Goal: Transaction & Acquisition: Purchase product/service

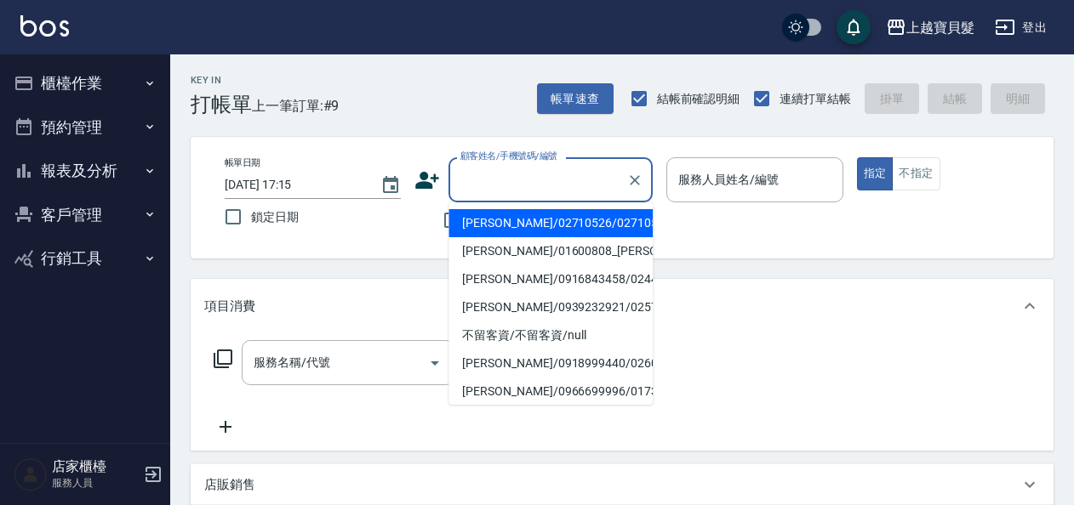
click at [491, 179] on input "顧客姓名/手機號碼/編號" at bounding box center [537, 180] width 163 height 30
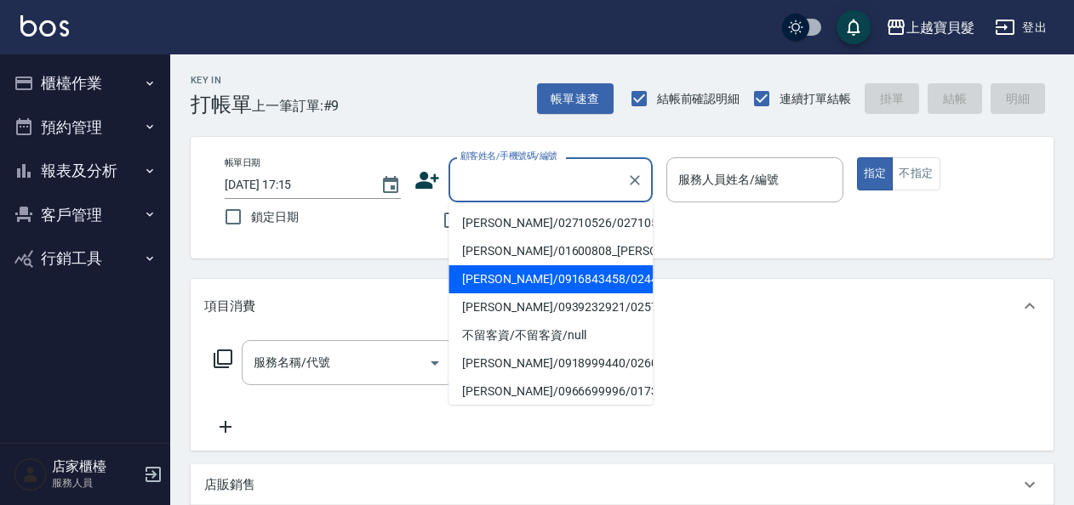
drag, startPoint x: 499, startPoint y: 300, endPoint x: 487, endPoint y: 303, distance: 12.4
click at [497, 294] on li "[PERSON_NAME]/0916843458/02440915" at bounding box center [550, 280] width 204 height 28
type input "[PERSON_NAME]/0916843458/02440915"
type input "[PERSON_NAME]-08"
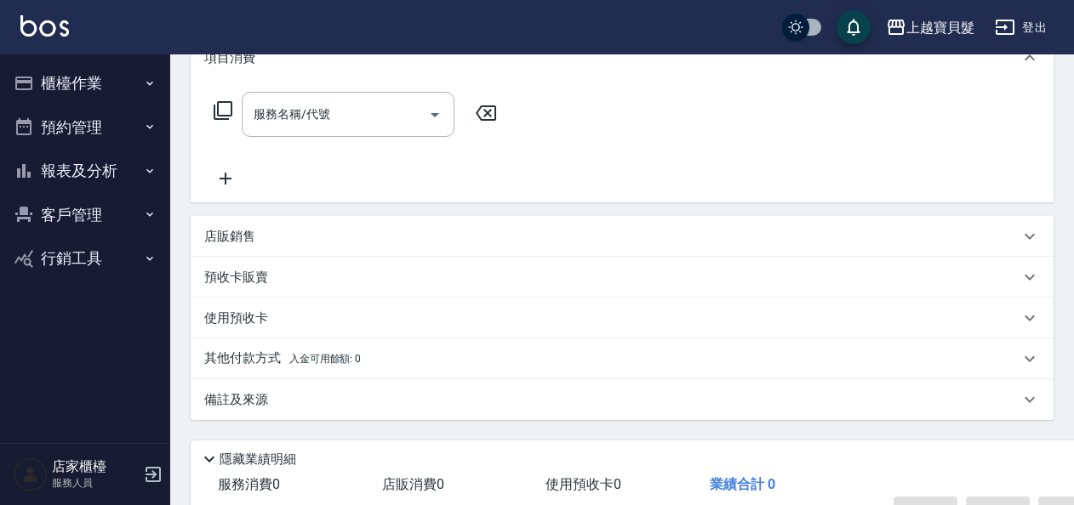
scroll to position [255, 0]
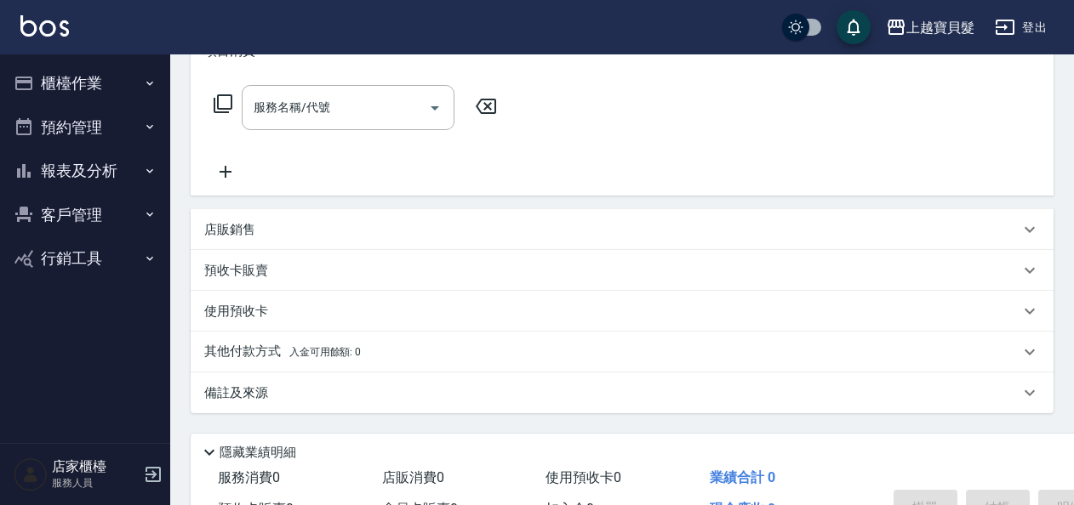
click at [248, 274] on p "預收卡販賣" at bounding box center [236, 271] width 64 height 18
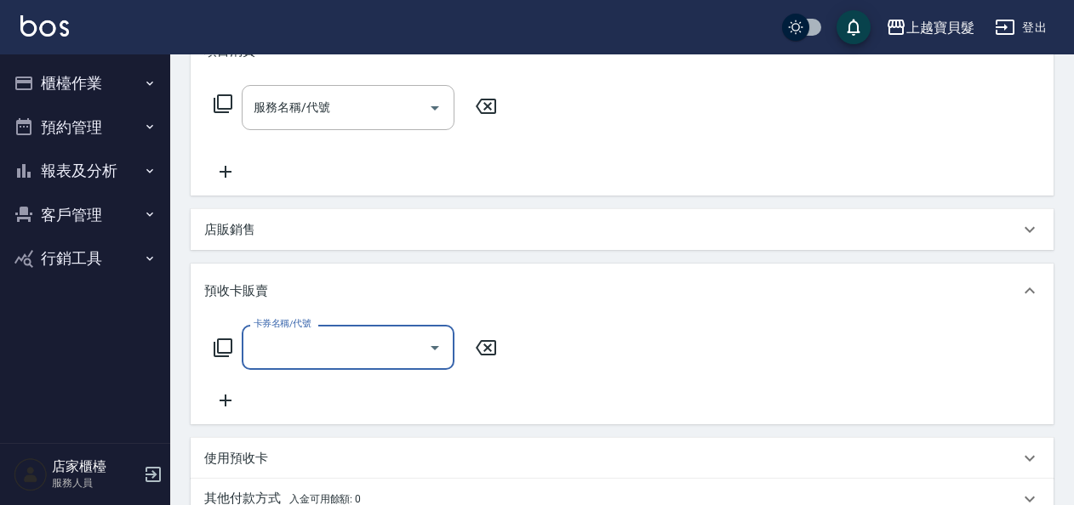
scroll to position [0, 0]
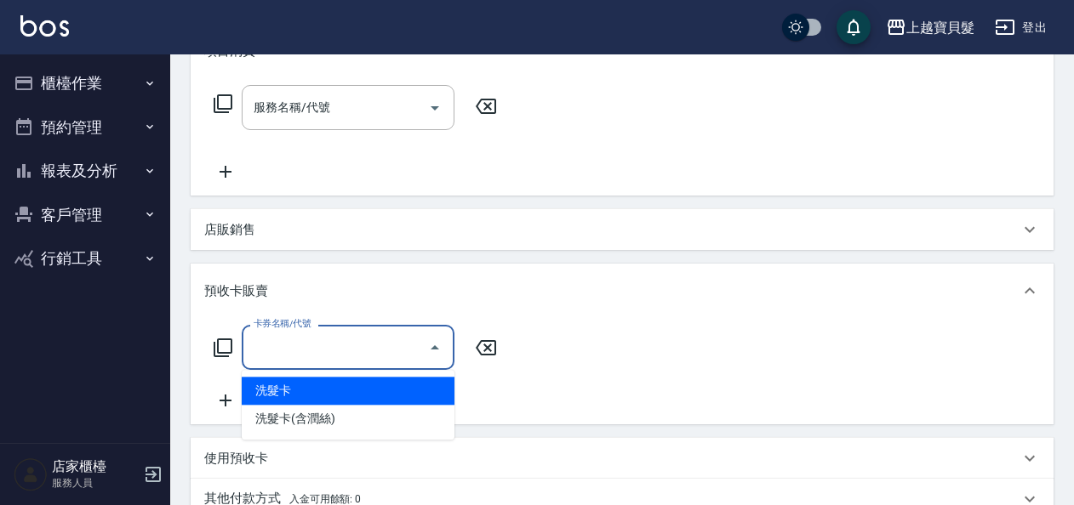
click at [274, 352] on input "卡券名稱/代號" at bounding box center [335, 348] width 172 height 30
click at [279, 393] on span "洗髮卡" at bounding box center [348, 391] width 213 height 28
type input "洗髮卡"
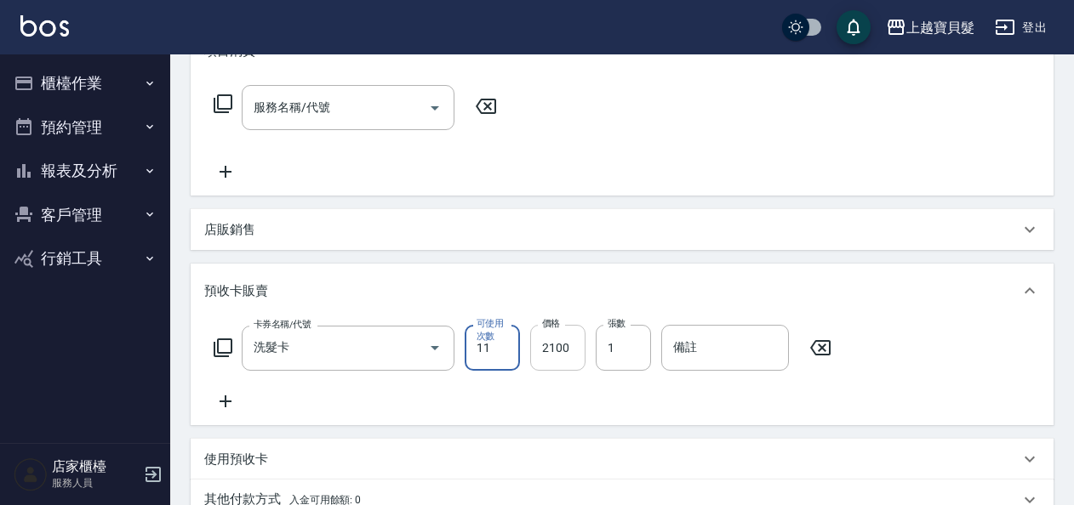
click at [533, 345] on input "2100" at bounding box center [557, 348] width 55 height 46
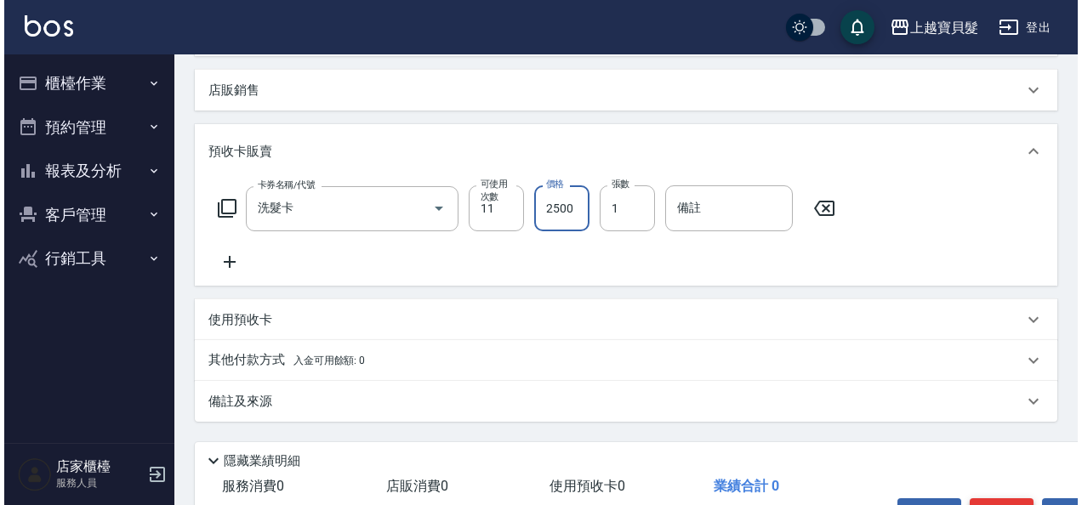
scroll to position [502, 0]
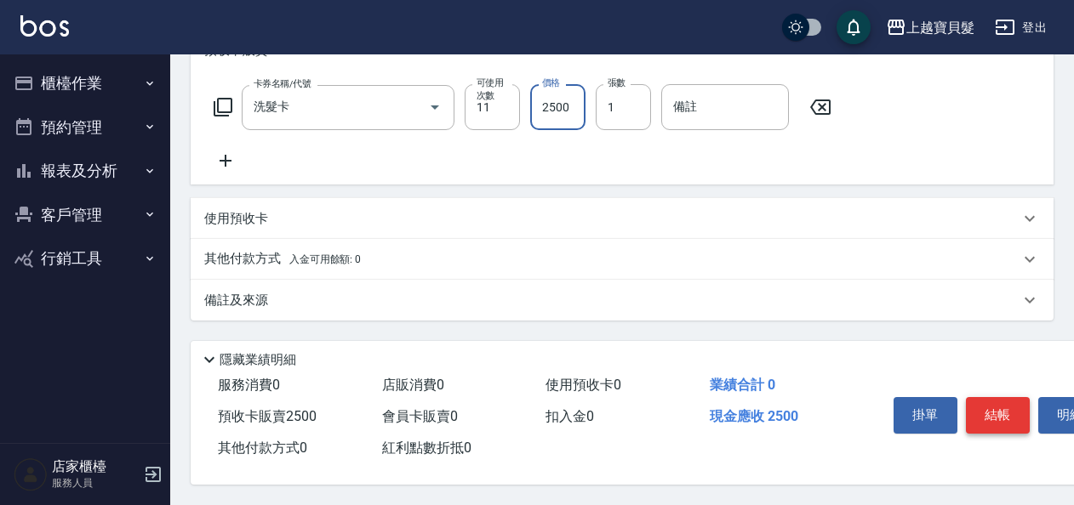
type input "2500"
click at [992, 405] on button "結帳" at bounding box center [998, 415] width 64 height 36
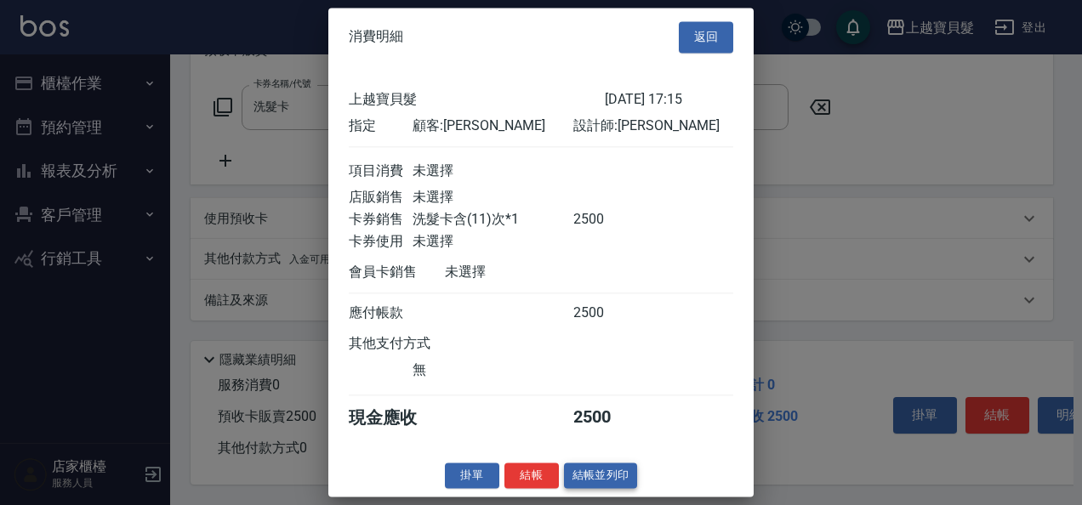
click at [589, 488] on button "結帳並列印" at bounding box center [601, 476] width 74 height 26
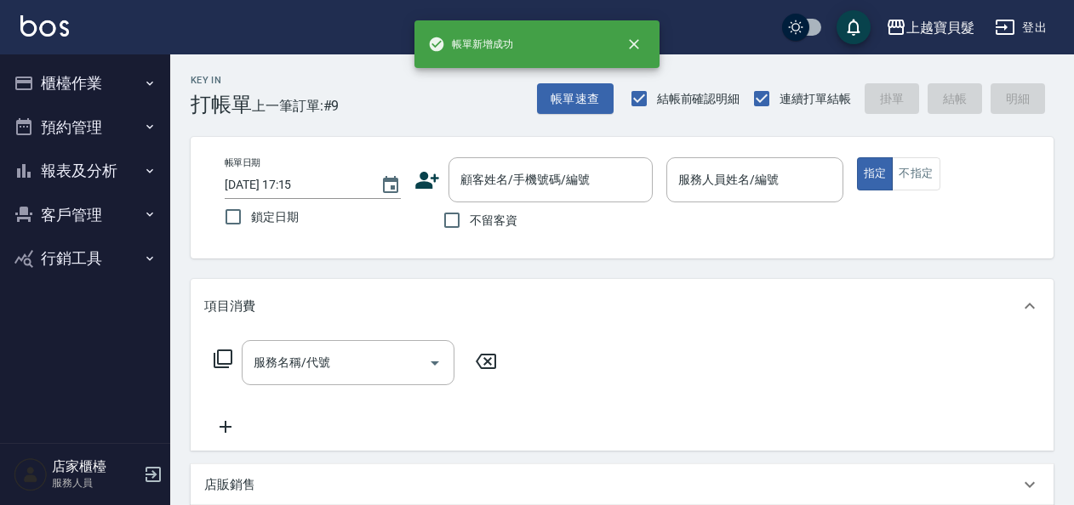
scroll to position [0, 0]
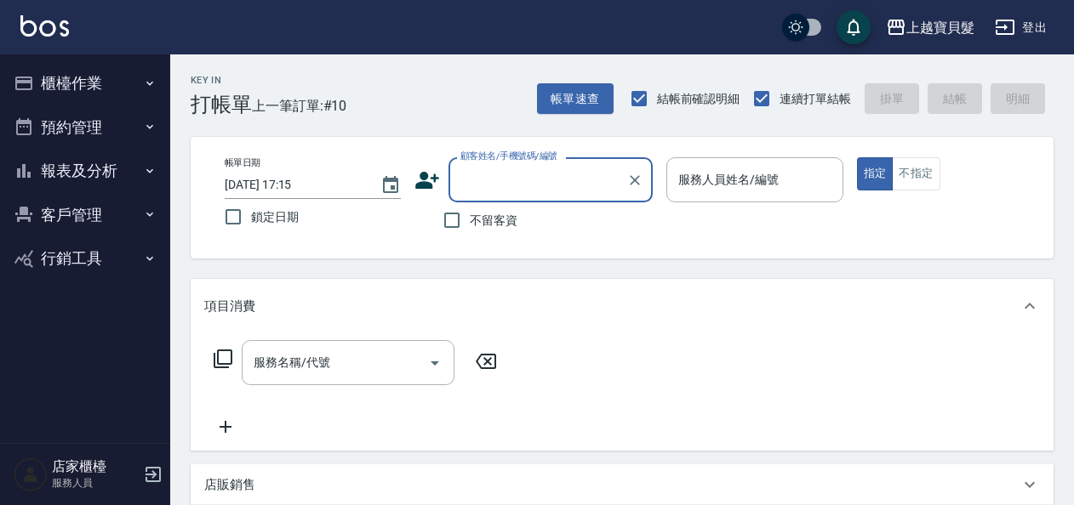
click at [123, 80] on button "櫃檯作業" at bounding box center [85, 83] width 157 height 44
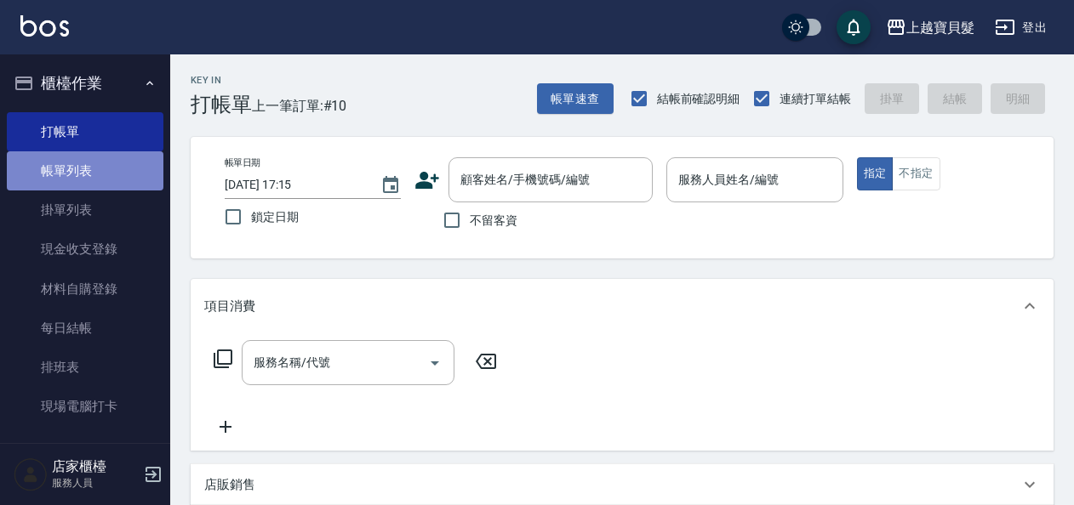
click at [90, 169] on link "帳單列表" at bounding box center [85, 170] width 157 height 39
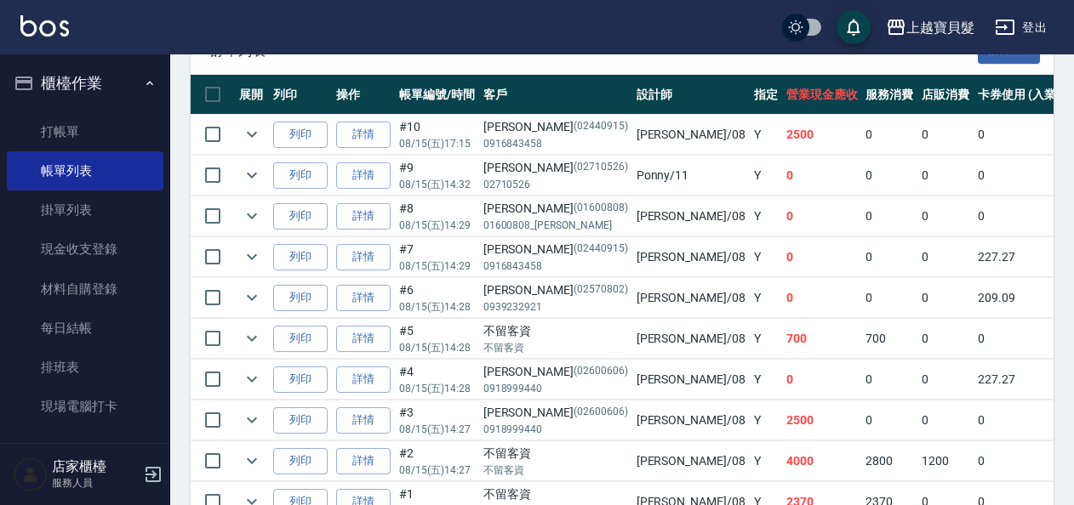
scroll to position [425, 0]
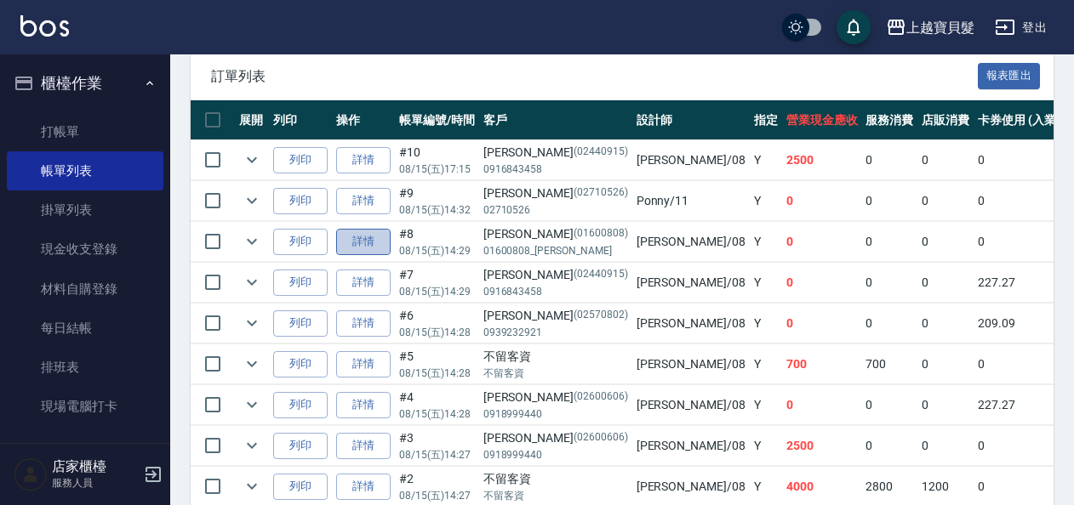
click at [358, 237] on link "詳情" at bounding box center [363, 242] width 54 height 26
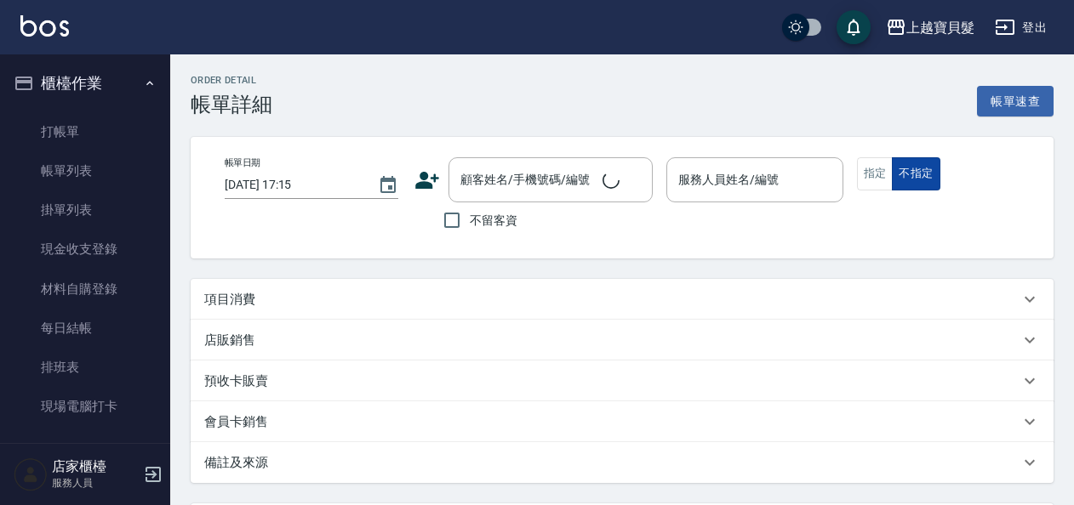
type input "[DATE] 14:29"
type input "[PERSON_NAME]-08"
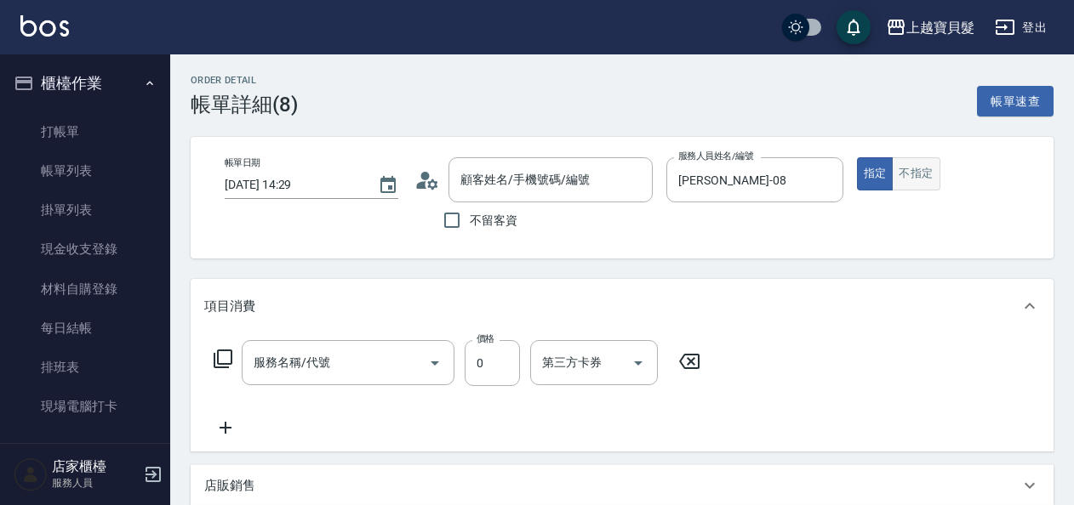
type input "[PERSON_NAME]/01600808_[PERSON_NAME]/01600808"
type input "使用剪髮卡(208)"
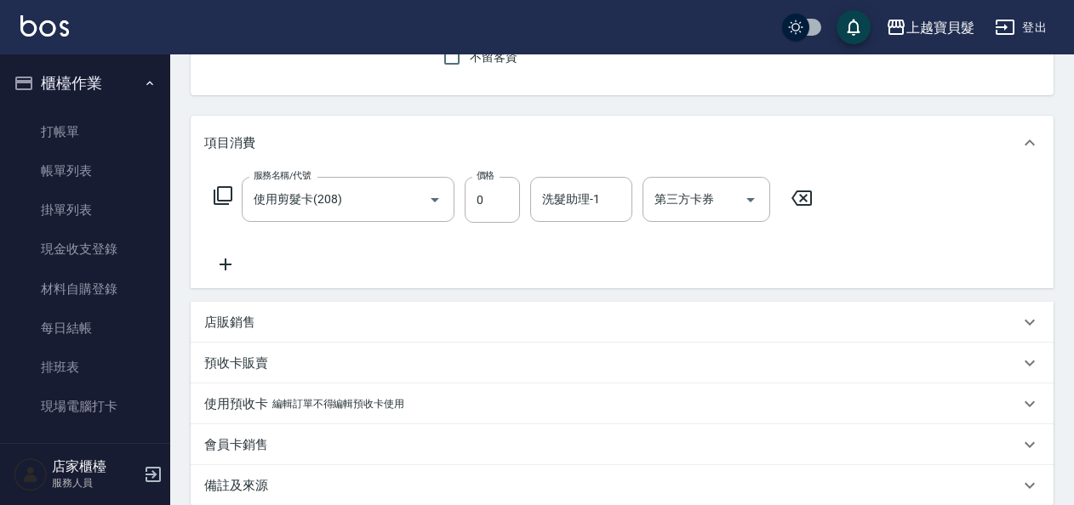
scroll to position [91, 0]
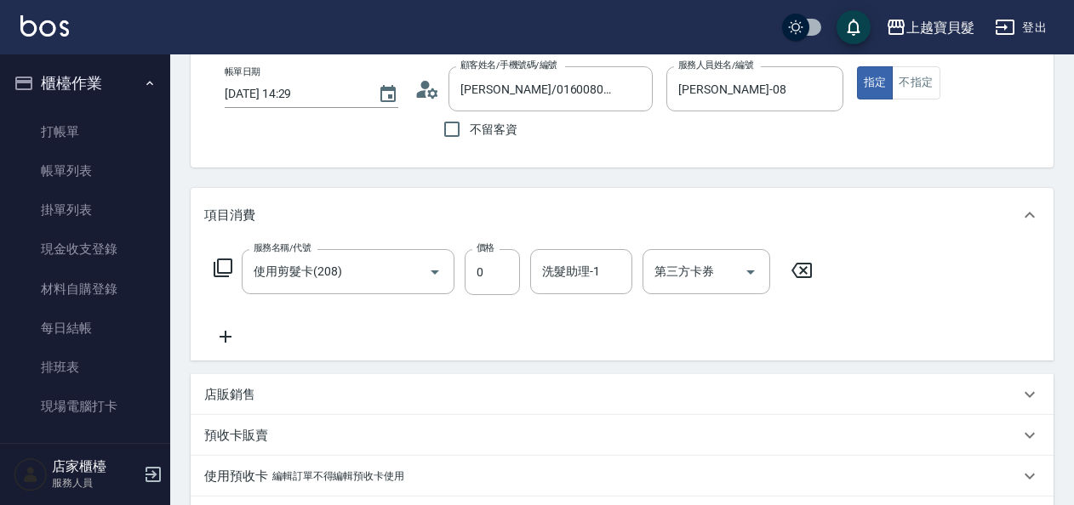
click at [798, 272] on icon at bounding box center [801, 270] width 43 height 20
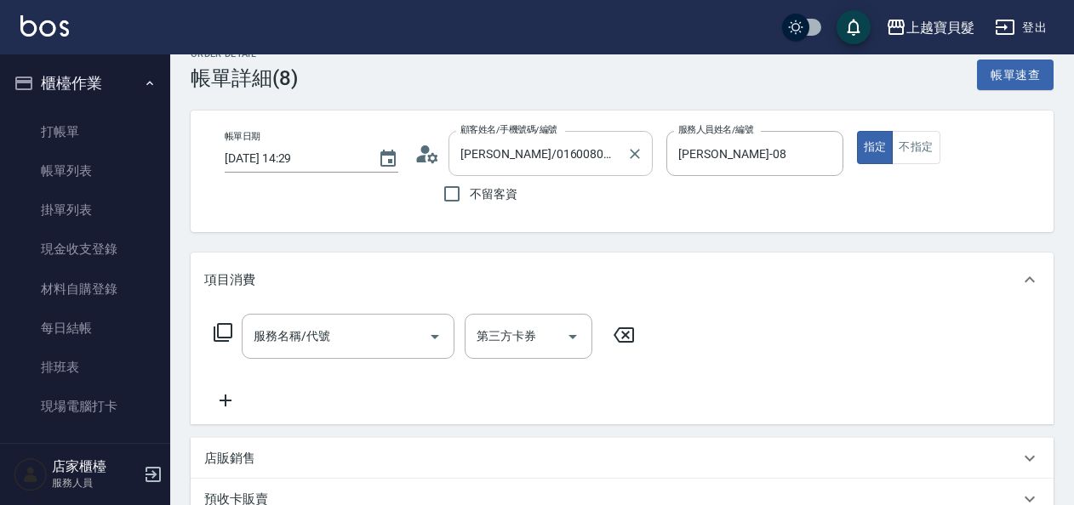
scroll to position [0, 0]
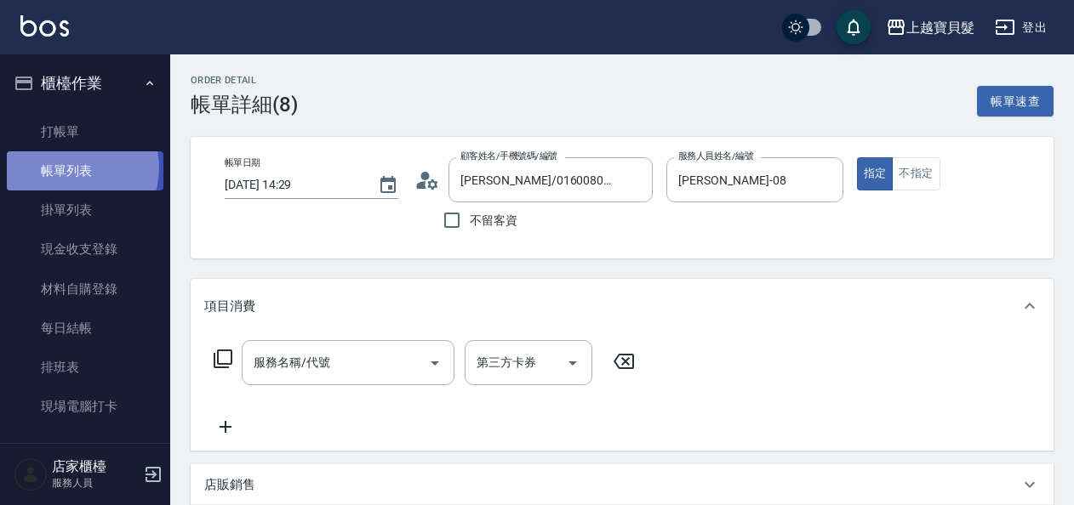
click at [74, 168] on link "帳單列表" at bounding box center [85, 170] width 157 height 39
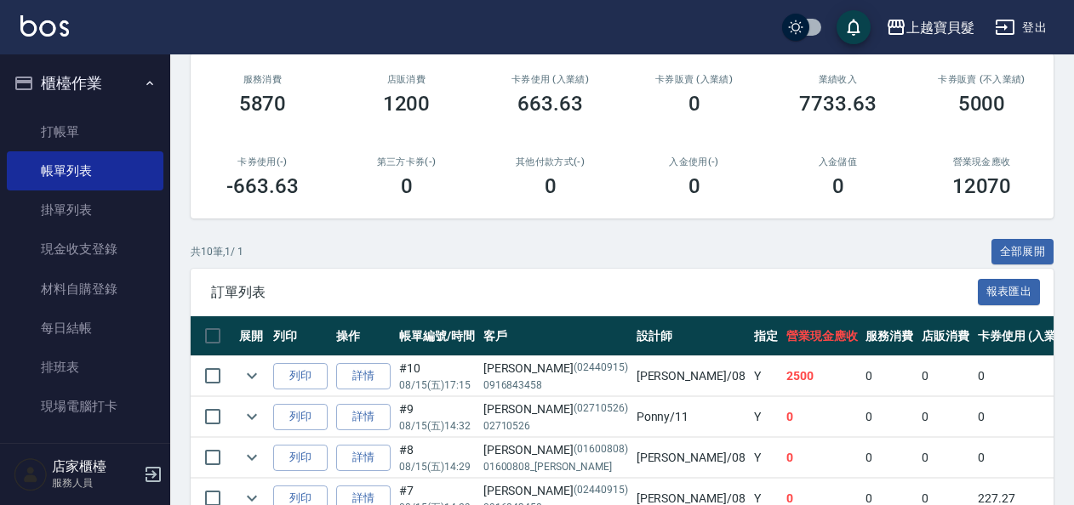
scroll to position [425, 0]
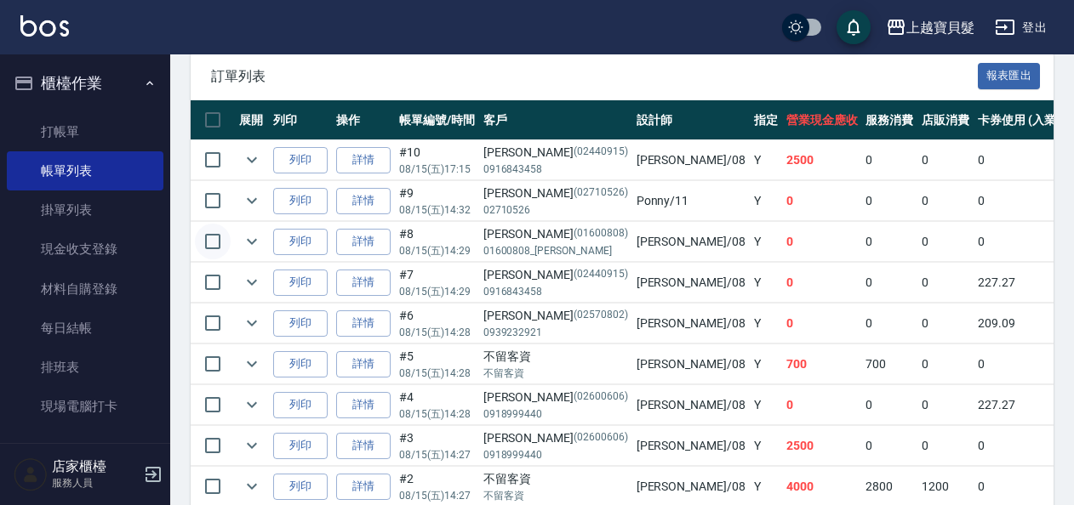
click at [211, 239] on input "checkbox" at bounding box center [213, 242] width 36 height 36
checkbox input "true"
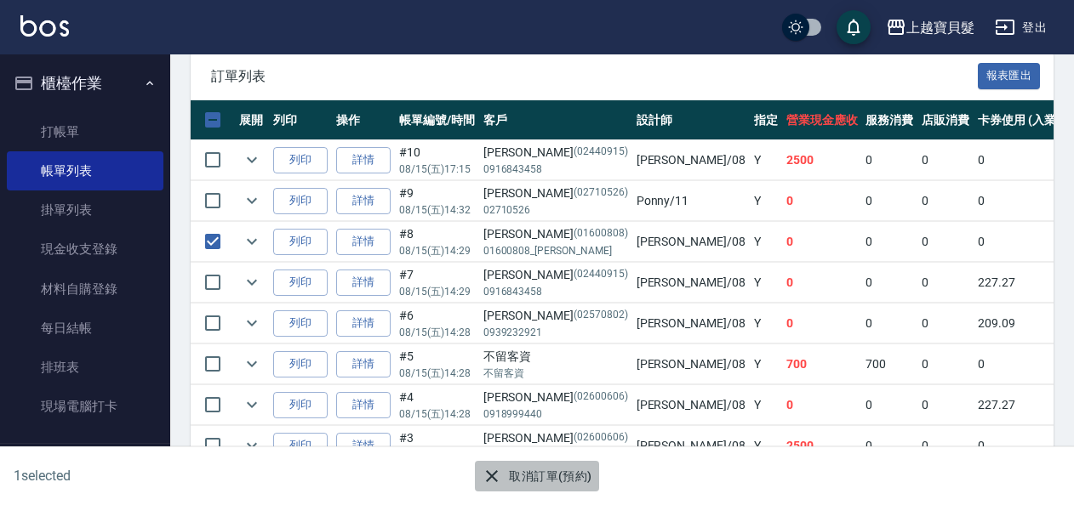
click at [543, 471] on button "取消訂單(預約)" at bounding box center [536, 476] width 123 height 31
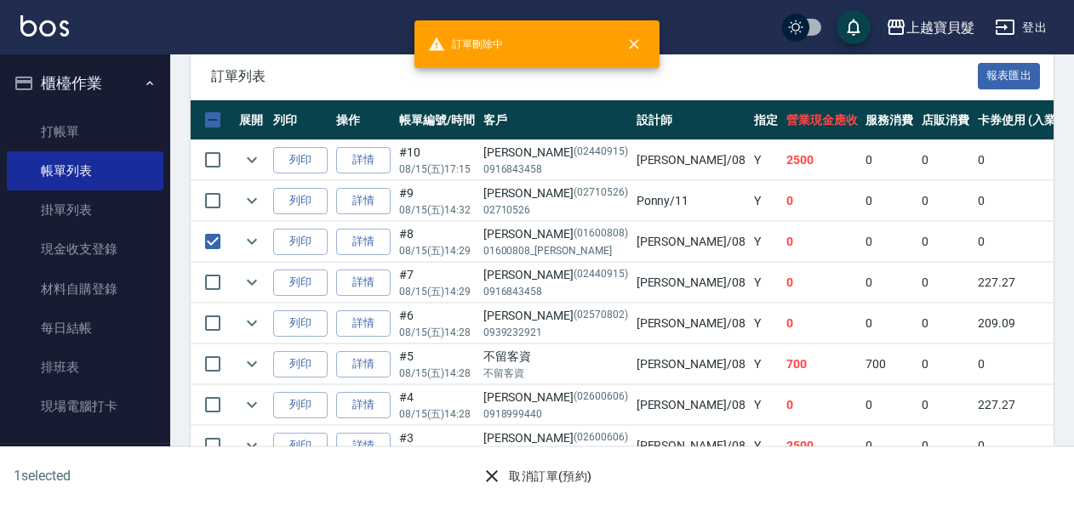
scroll to position [0, 0]
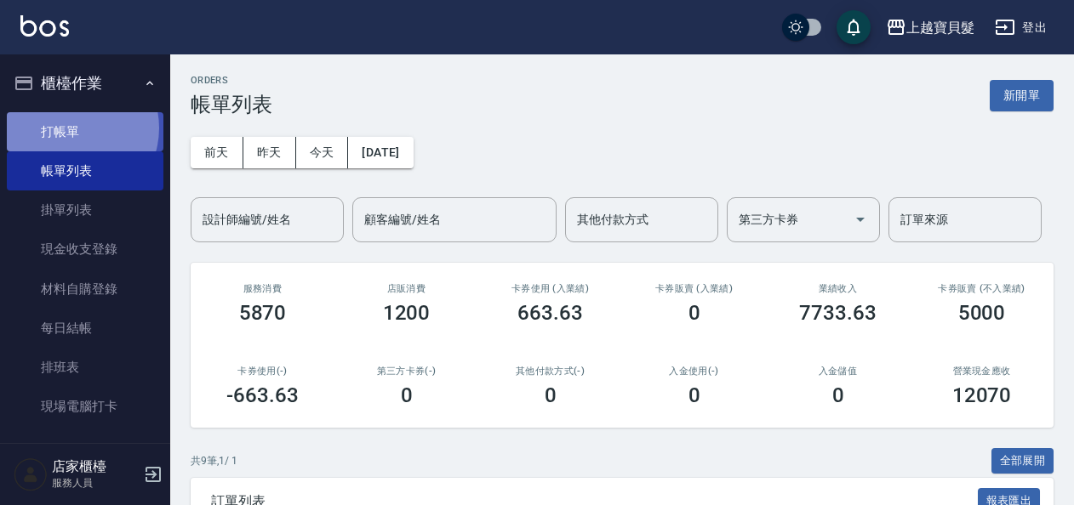
click at [69, 127] on link "打帳單" at bounding box center [85, 131] width 157 height 39
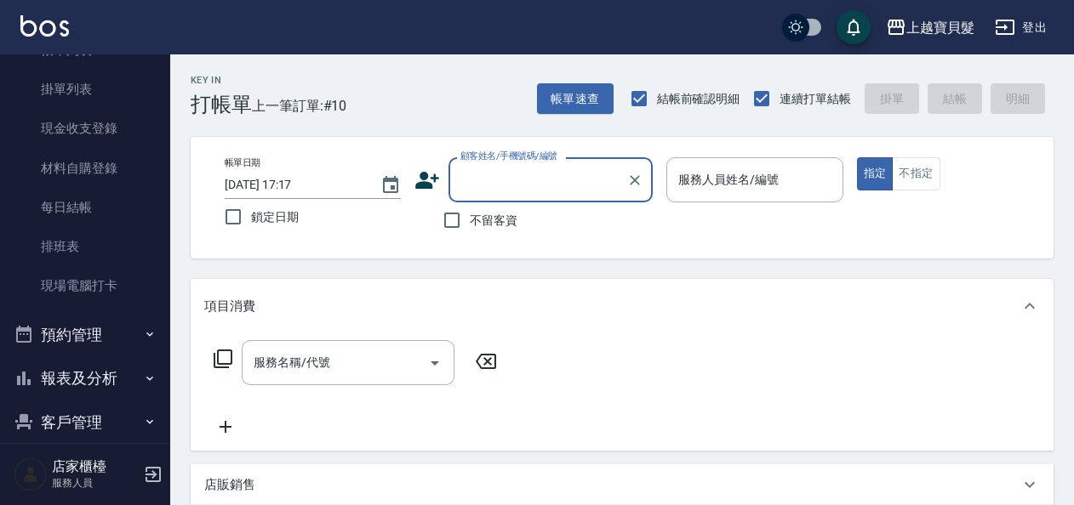
scroll to position [186, 0]
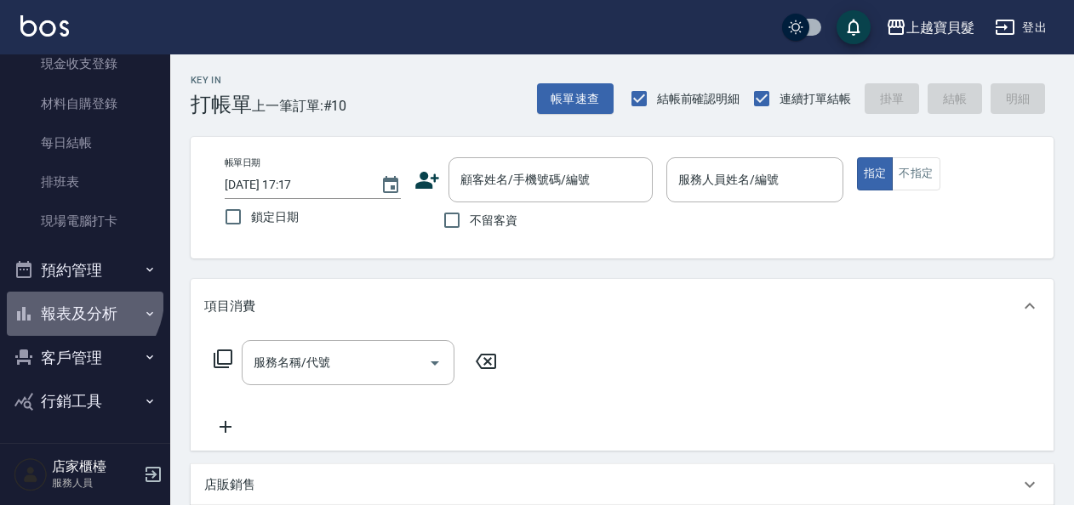
click at [77, 301] on button "報表及分析" at bounding box center [85, 314] width 157 height 44
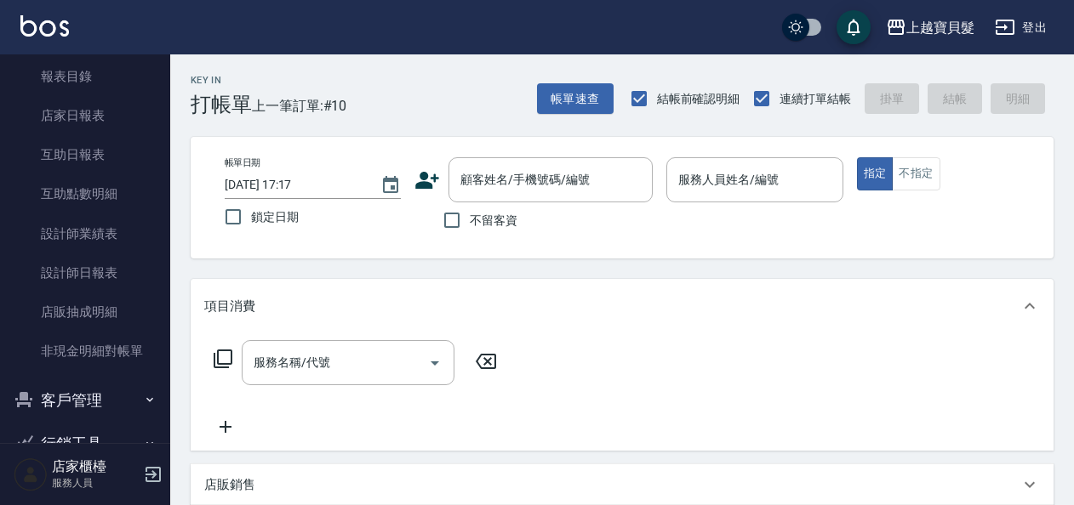
scroll to position [514, 0]
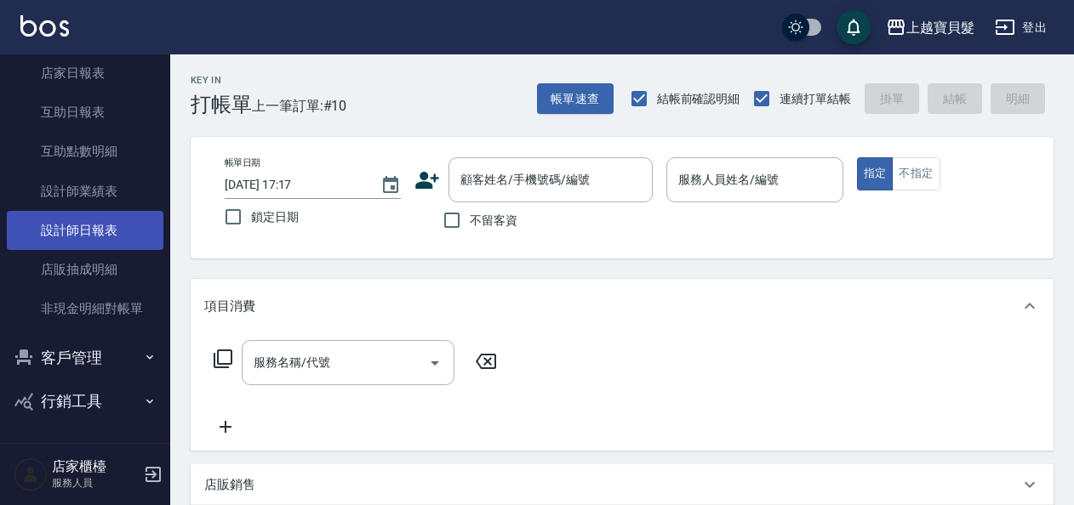
click at [101, 241] on link "設計師日報表" at bounding box center [85, 230] width 157 height 39
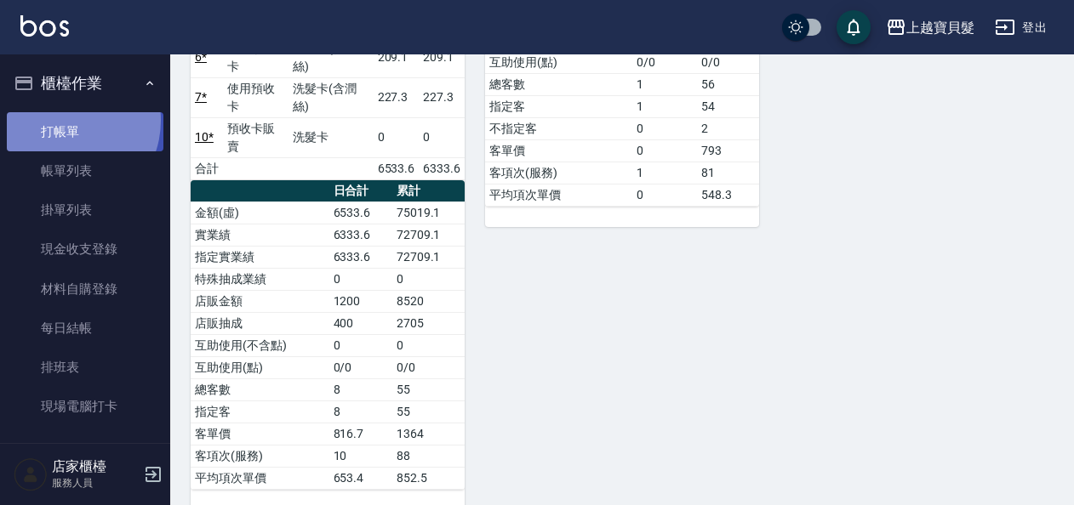
click at [63, 120] on link "打帳單" at bounding box center [85, 131] width 157 height 39
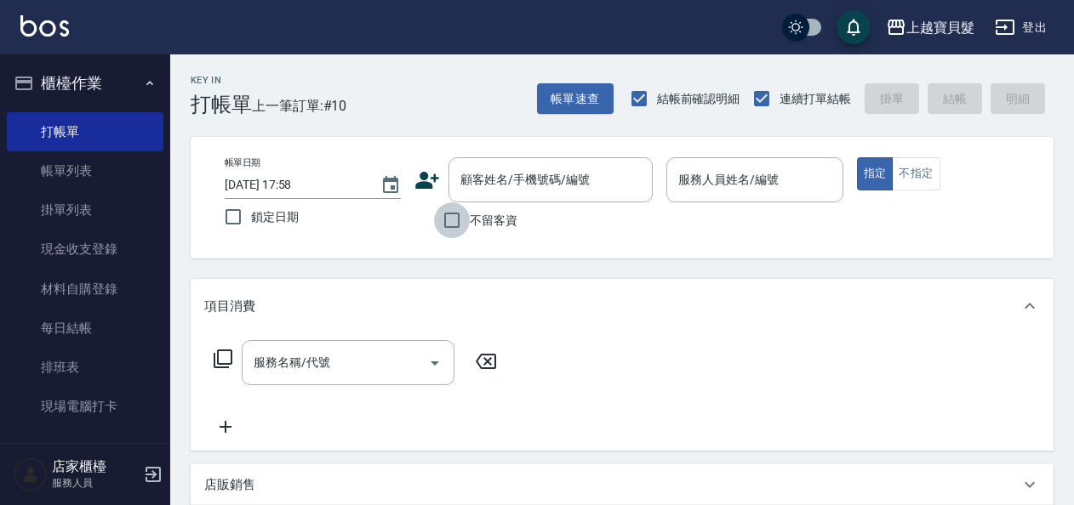
click at [448, 221] on input "不留客資" at bounding box center [452, 221] width 36 height 36
checkbox input "true"
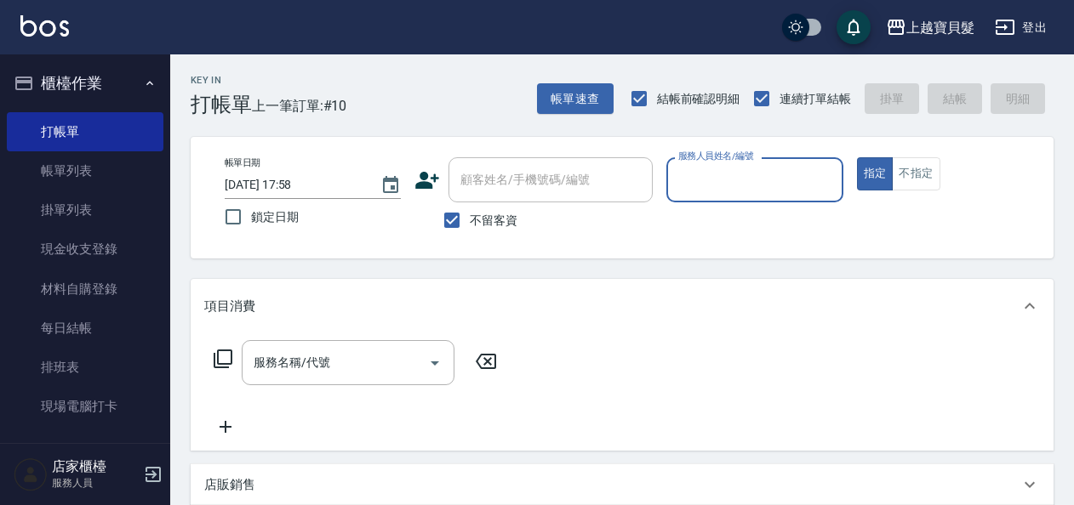
click at [724, 168] on input "服務人員姓名/編號" at bounding box center [754, 180] width 161 height 30
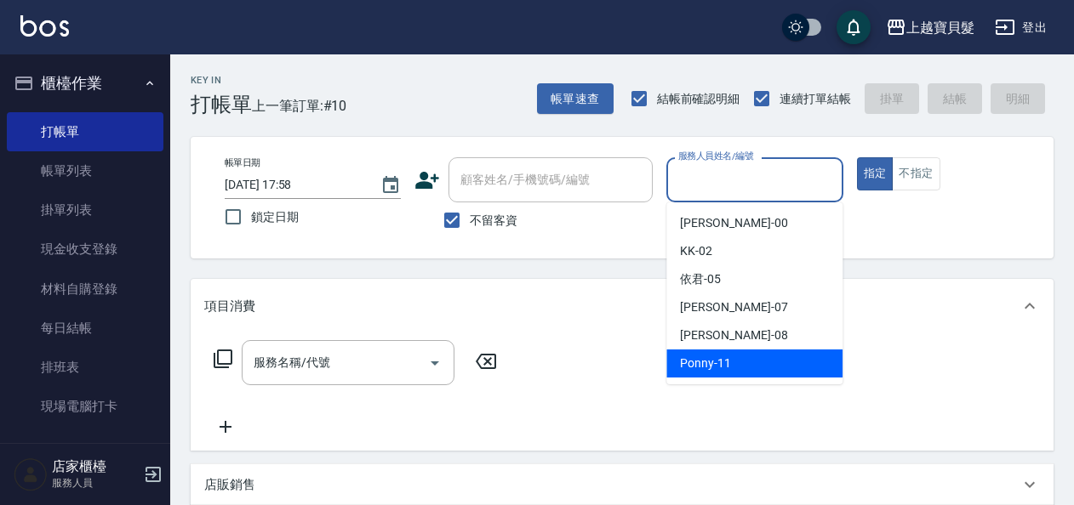
click at [735, 377] on div "Ponny -11" at bounding box center [754, 364] width 176 height 28
type input "Ponny-11"
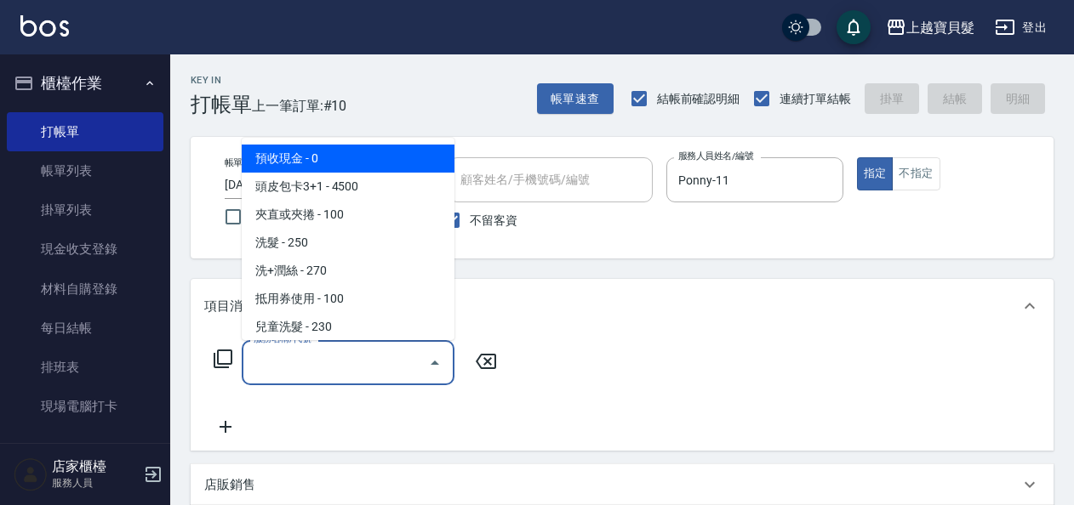
click at [374, 359] on input "服務名稱/代號" at bounding box center [335, 363] width 172 height 30
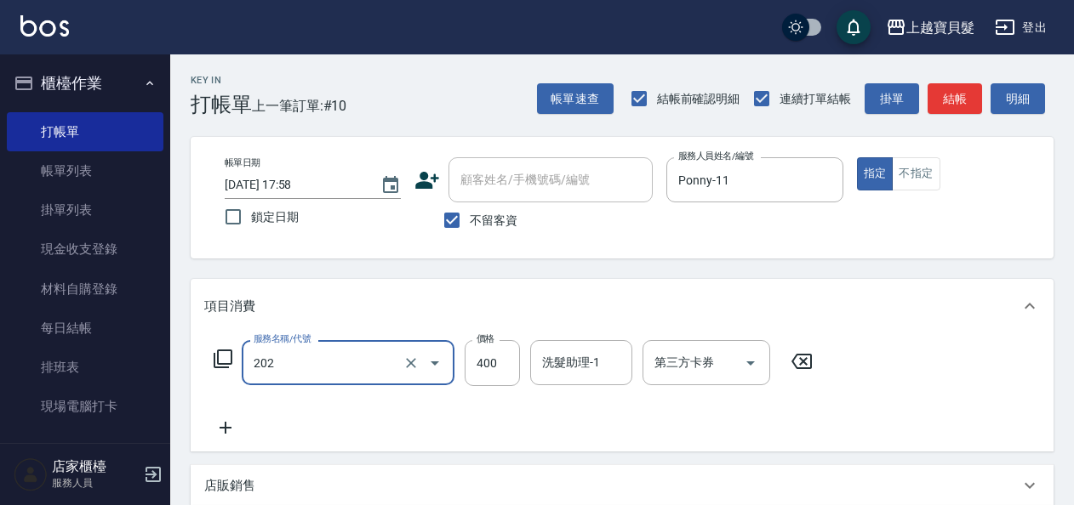
type input "剪髮(202)"
click at [229, 357] on icon at bounding box center [223, 359] width 20 height 20
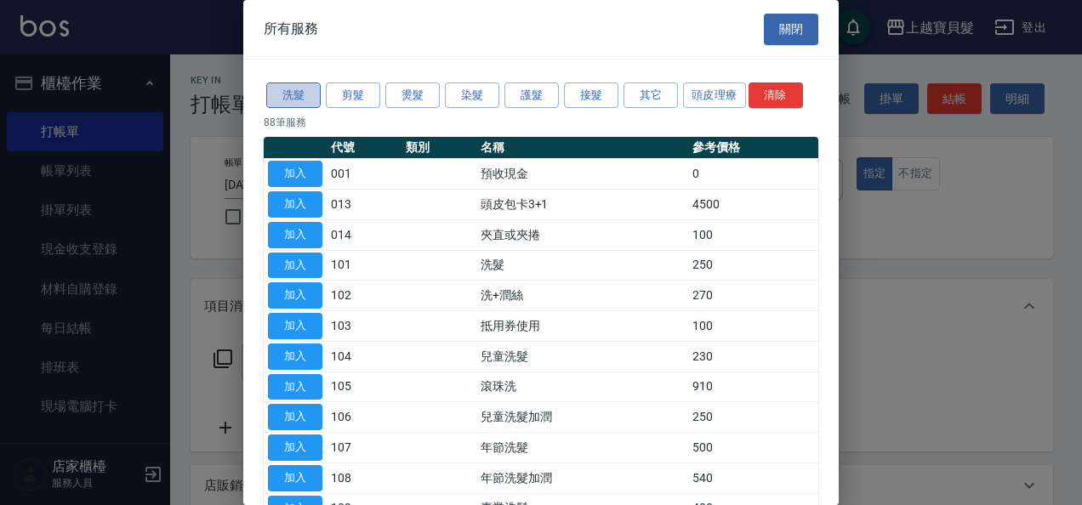
click at [306, 95] on button "洗髮" at bounding box center [293, 96] width 54 height 26
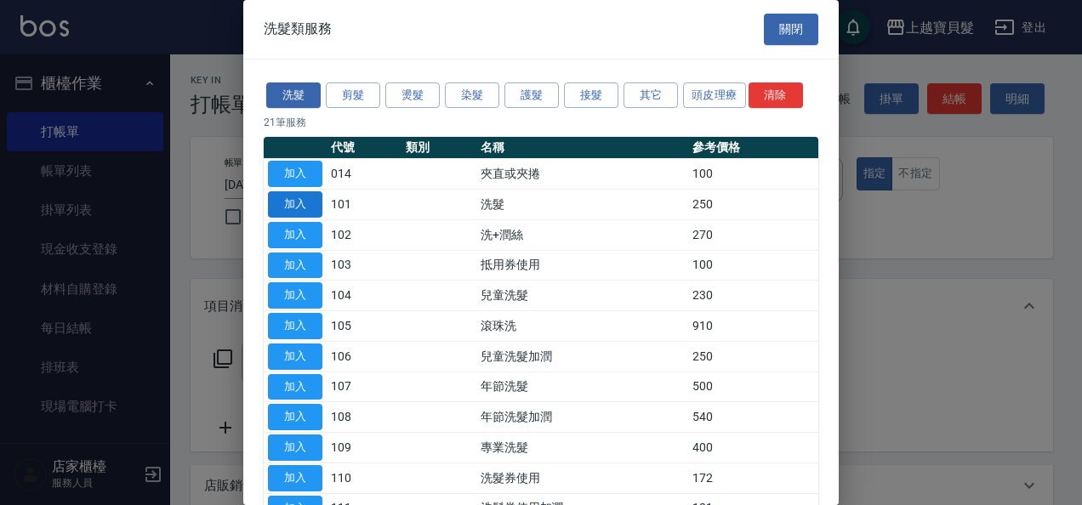
click at [276, 194] on button "加入" at bounding box center [295, 204] width 54 height 26
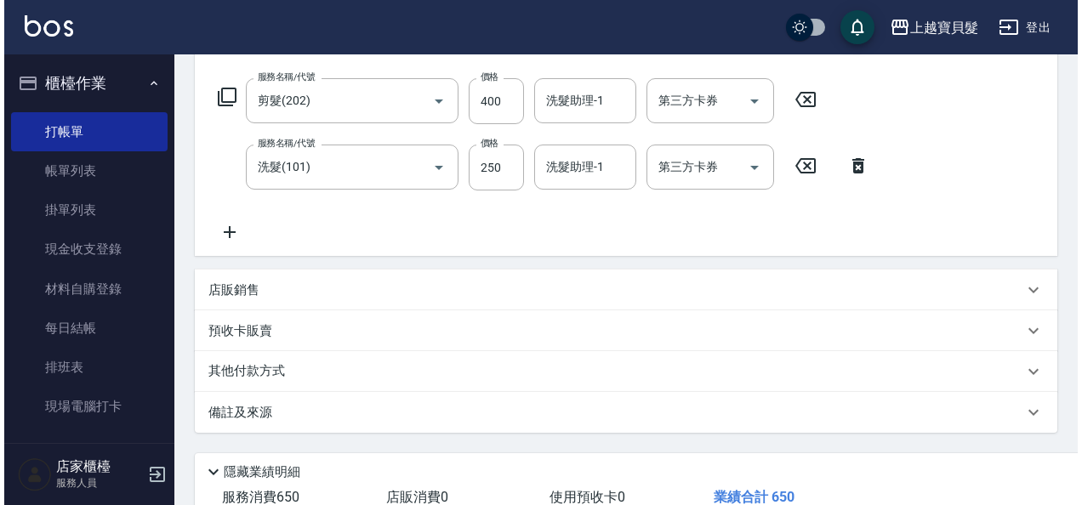
scroll to position [380, 0]
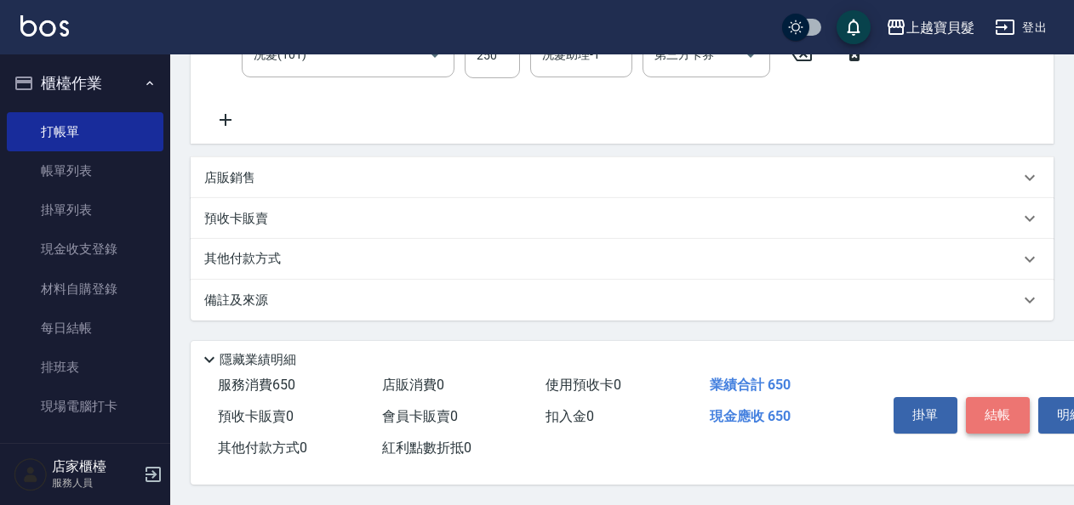
click at [1001, 405] on button "結帳" at bounding box center [998, 415] width 64 height 36
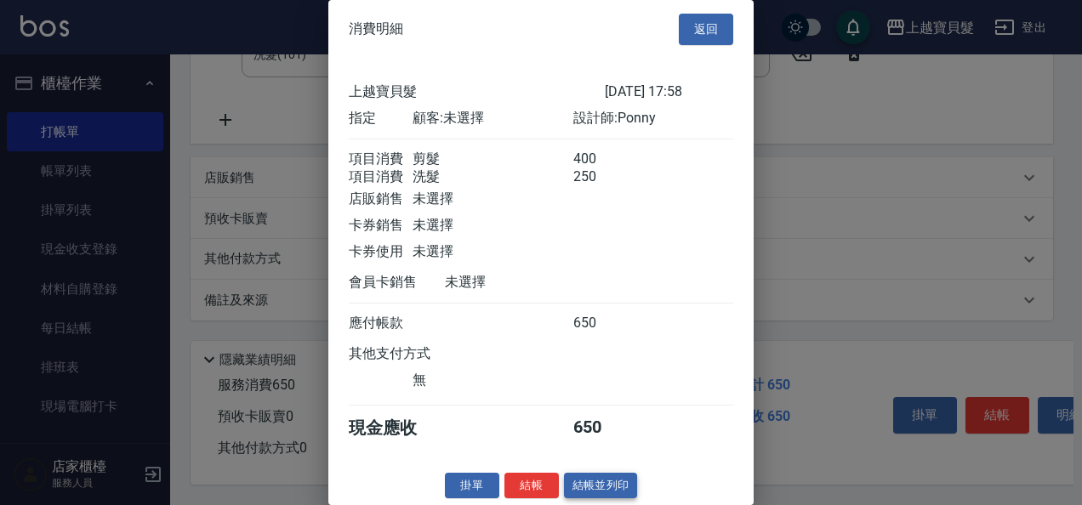
click at [577, 495] on button "結帳並列印" at bounding box center [601, 486] width 74 height 26
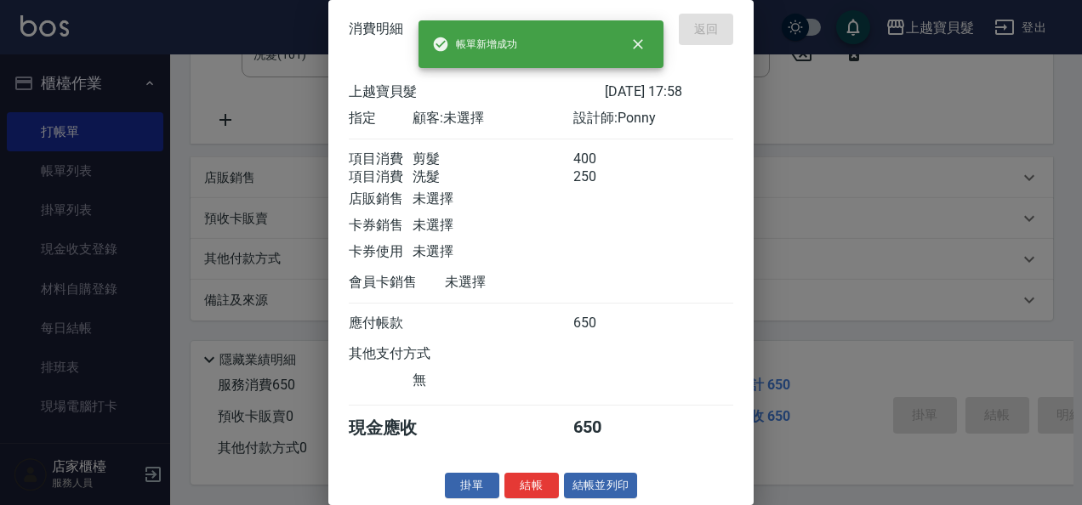
type input "[DATE] 17:59"
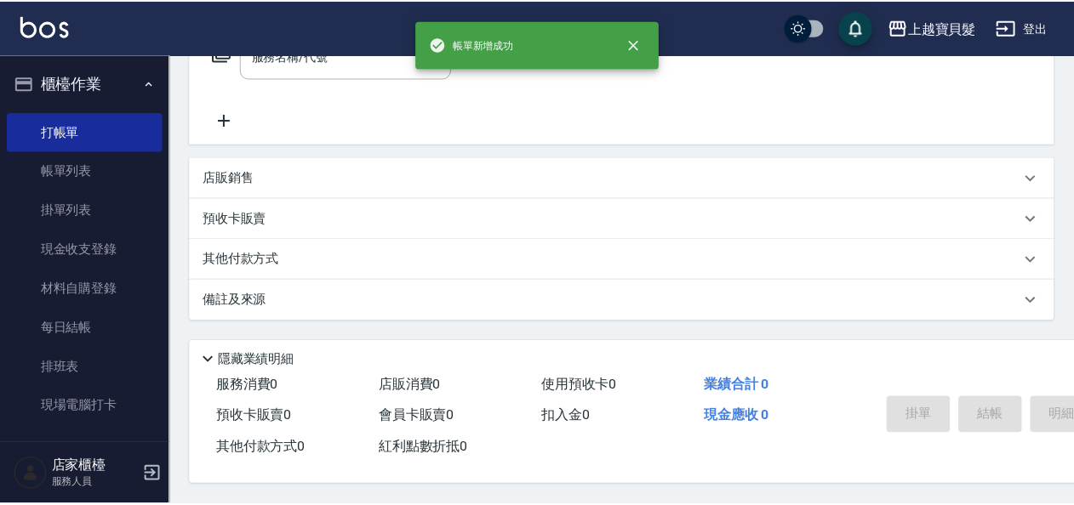
scroll to position [0, 0]
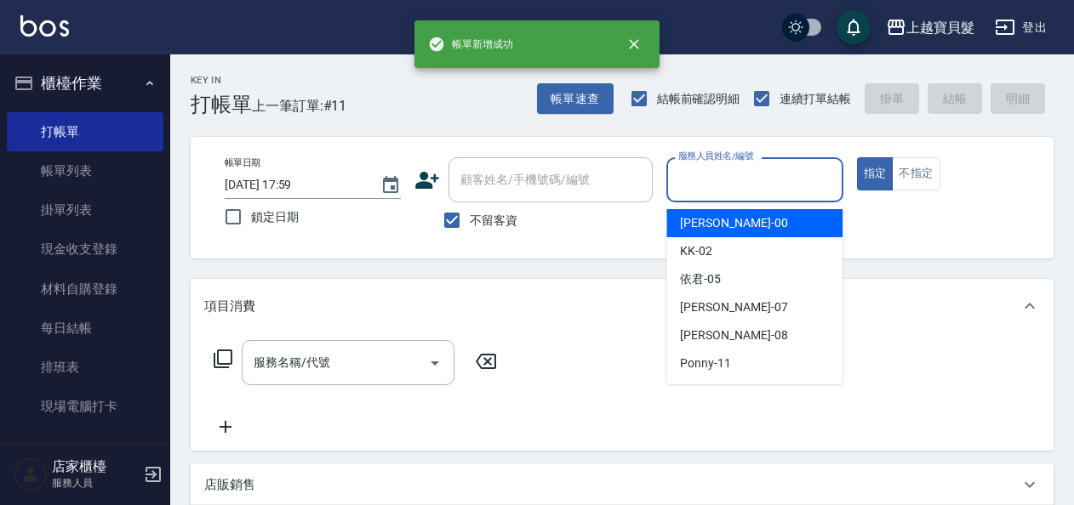
click at [723, 170] on input "服務人員姓名/編號" at bounding box center [754, 180] width 161 height 30
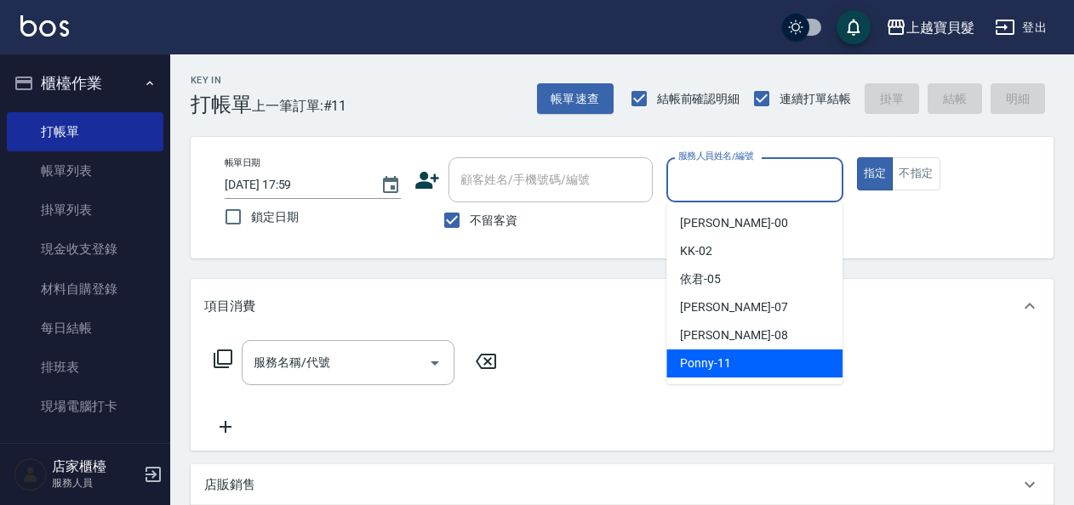
click at [727, 366] on span "Ponny -11" at bounding box center [705, 364] width 51 height 18
type input "Ponny-11"
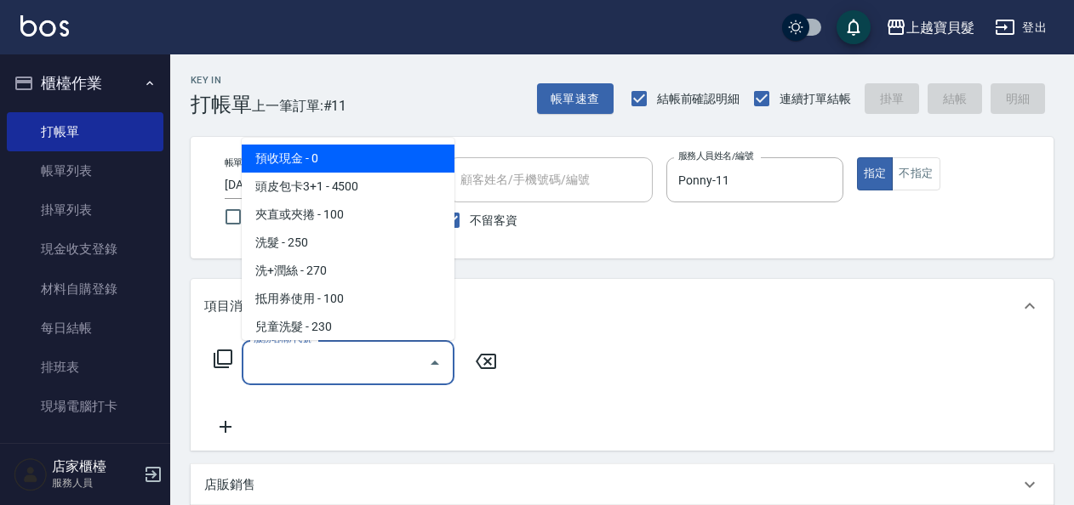
click at [362, 357] on input "服務名稱/代號" at bounding box center [335, 363] width 172 height 30
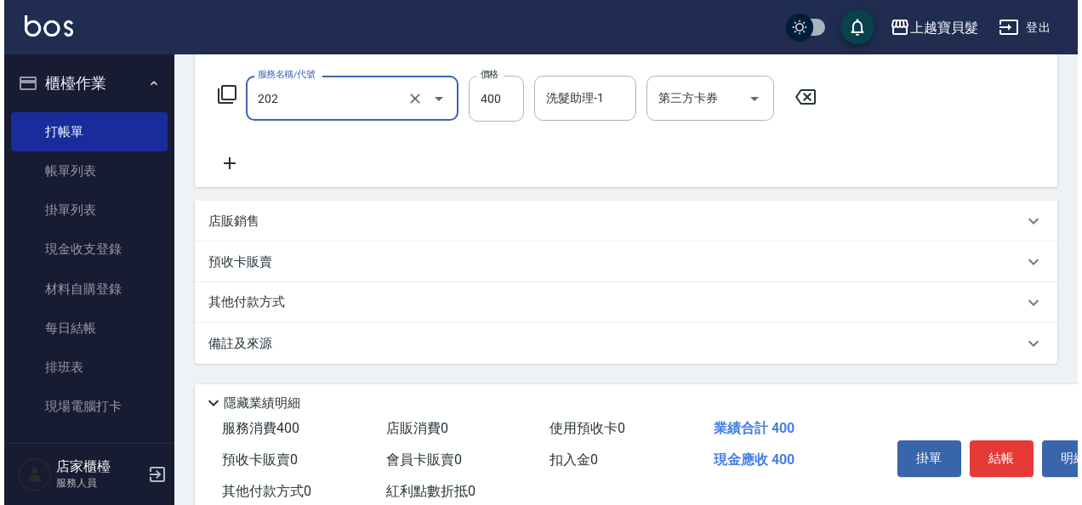
scroll to position [314, 0]
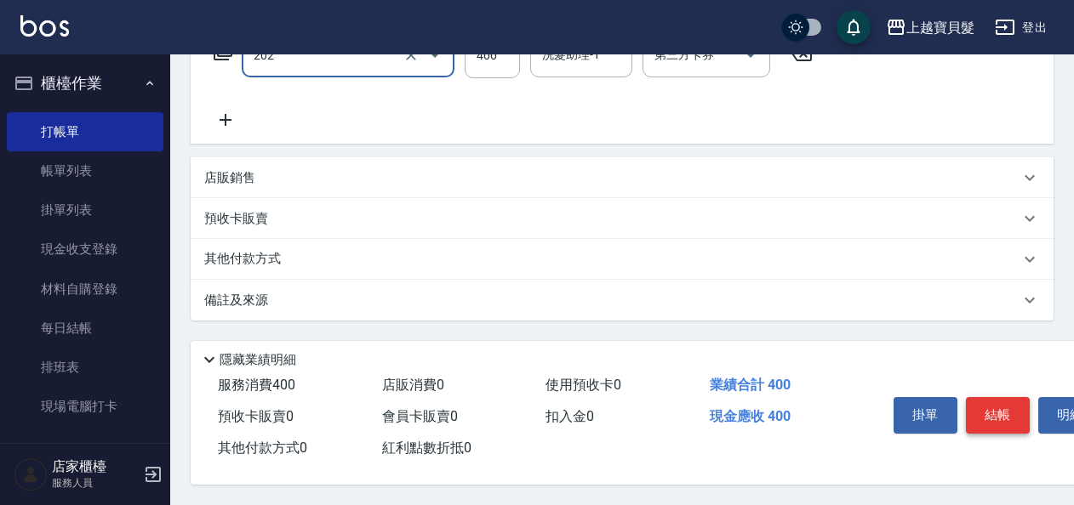
type input "剪髮(202)"
click at [995, 405] on button "結帳" at bounding box center [998, 415] width 64 height 36
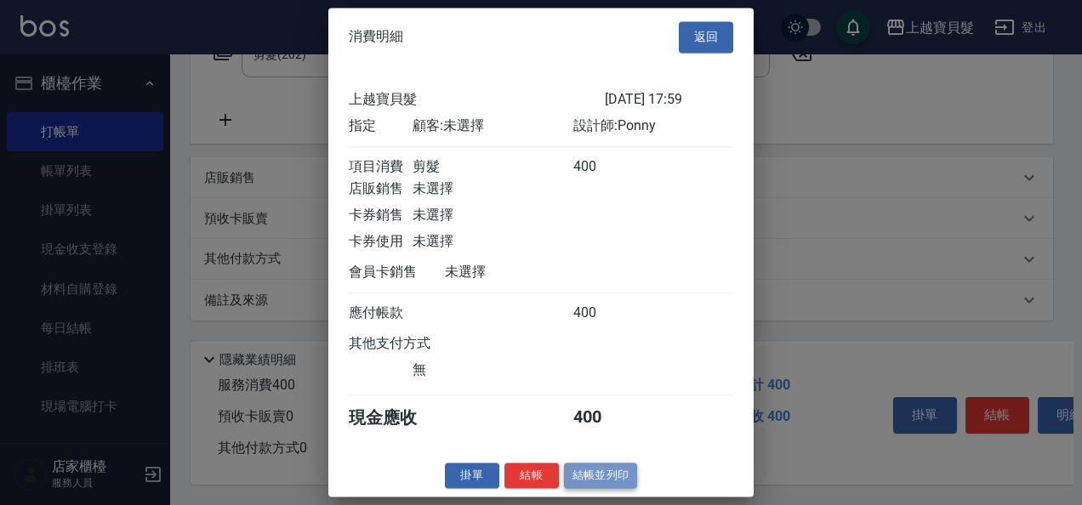
click at [568, 487] on button "結帳並列印" at bounding box center [601, 476] width 74 height 26
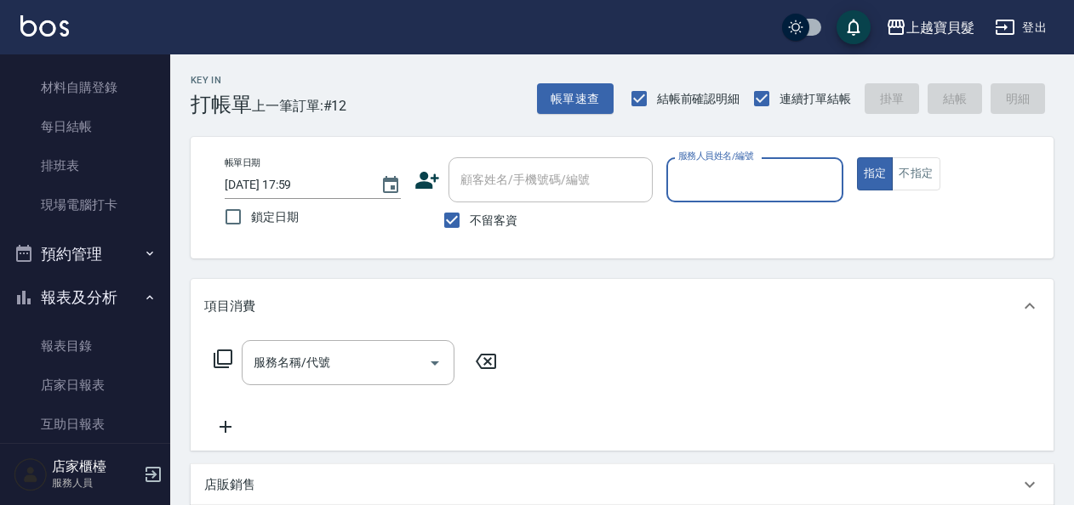
scroll to position [425, 0]
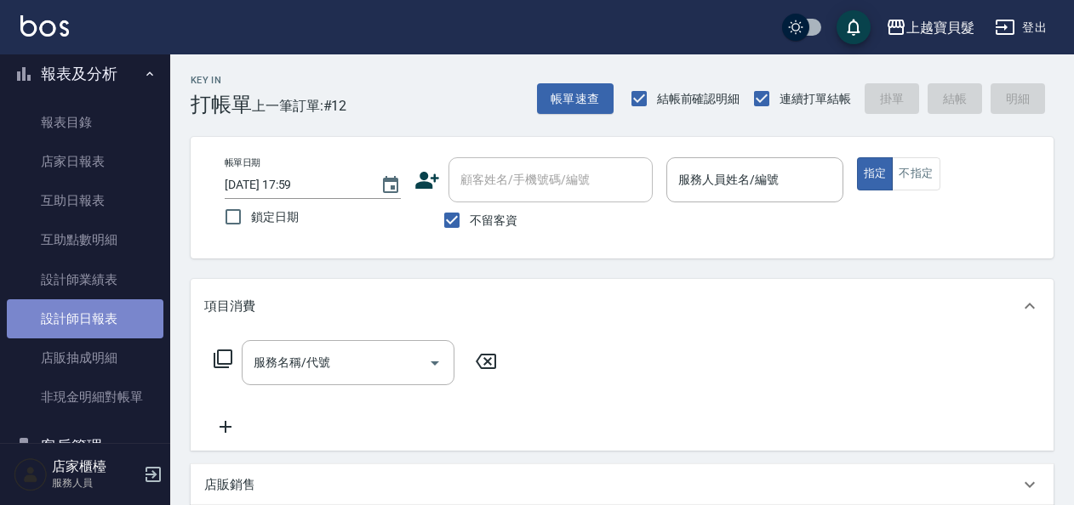
click at [107, 309] on link "設計師日報表" at bounding box center [85, 319] width 157 height 39
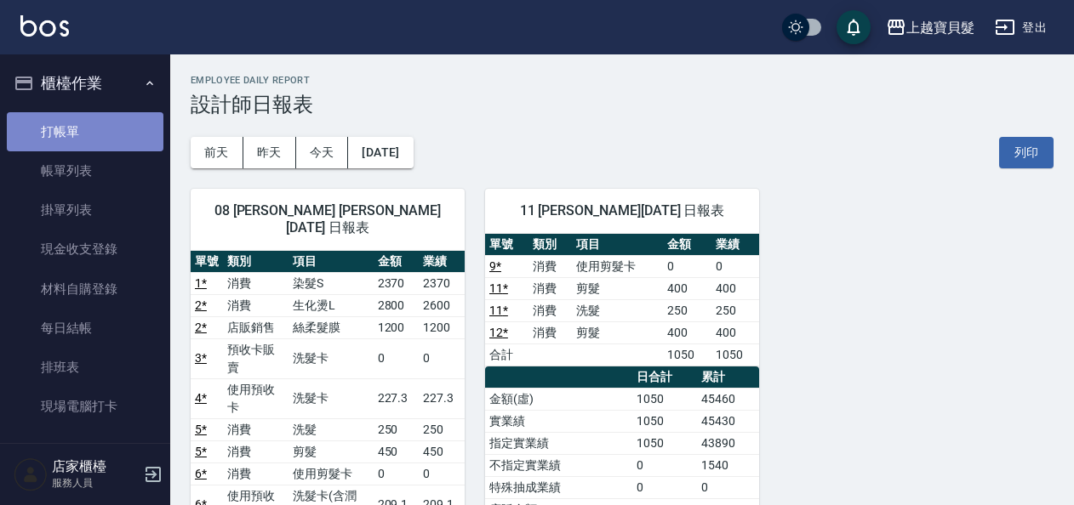
click at [100, 119] on link "打帳單" at bounding box center [85, 131] width 157 height 39
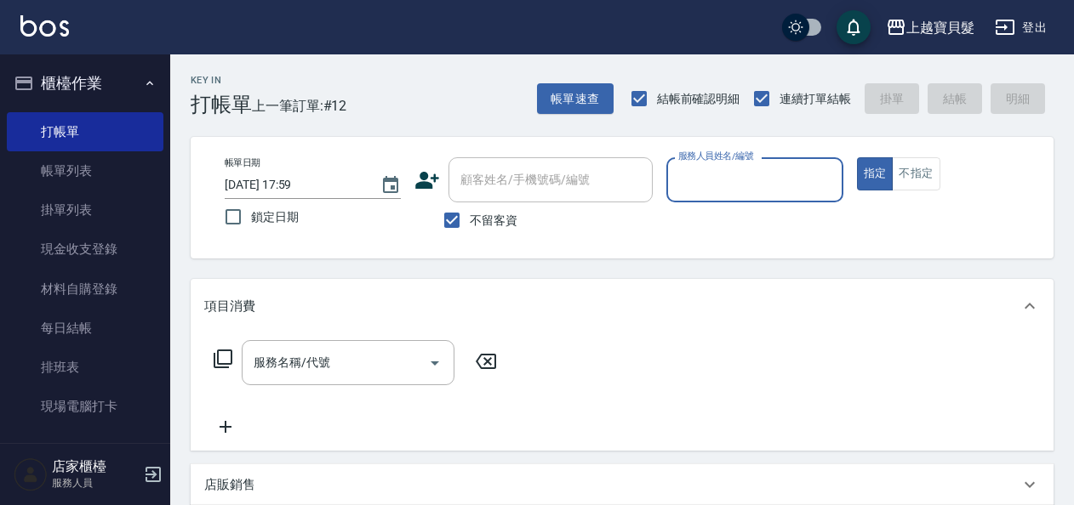
click at [714, 187] on input "服務人員姓名/編號" at bounding box center [754, 180] width 161 height 30
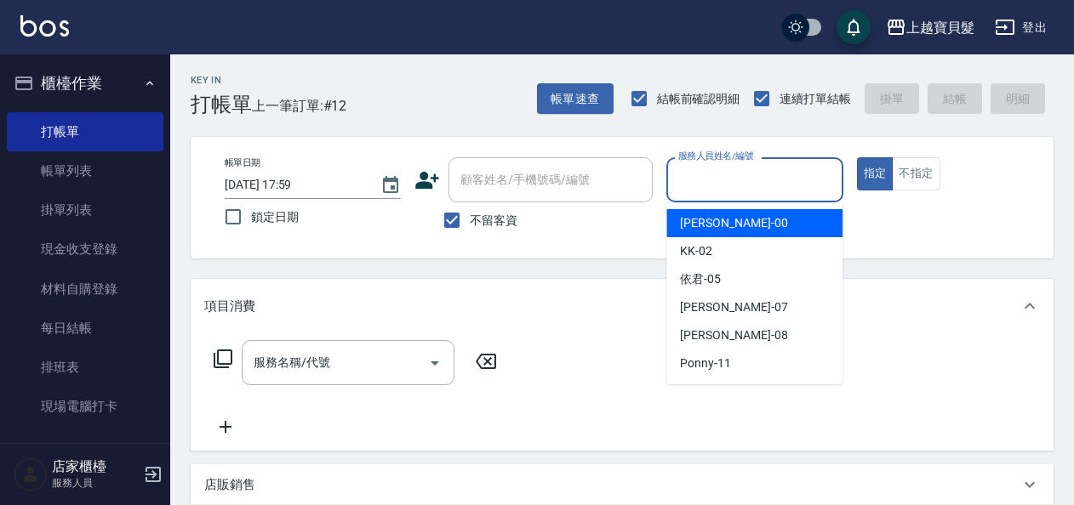
click at [694, 216] on span "小華 -00" at bounding box center [733, 223] width 107 height 18
type input "小華-00"
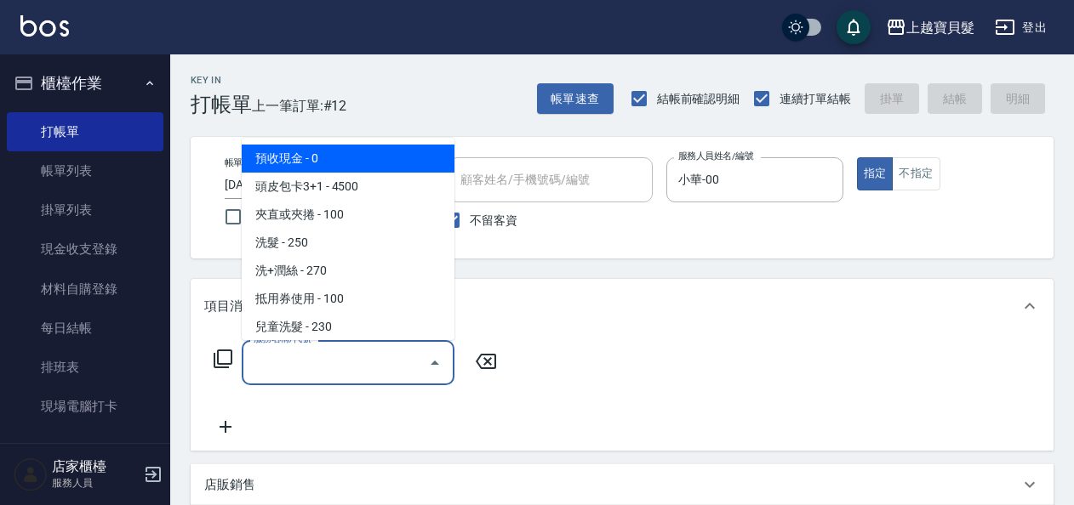
click at [324, 355] on input "服務名稱/代號" at bounding box center [335, 363] width 172 height 30
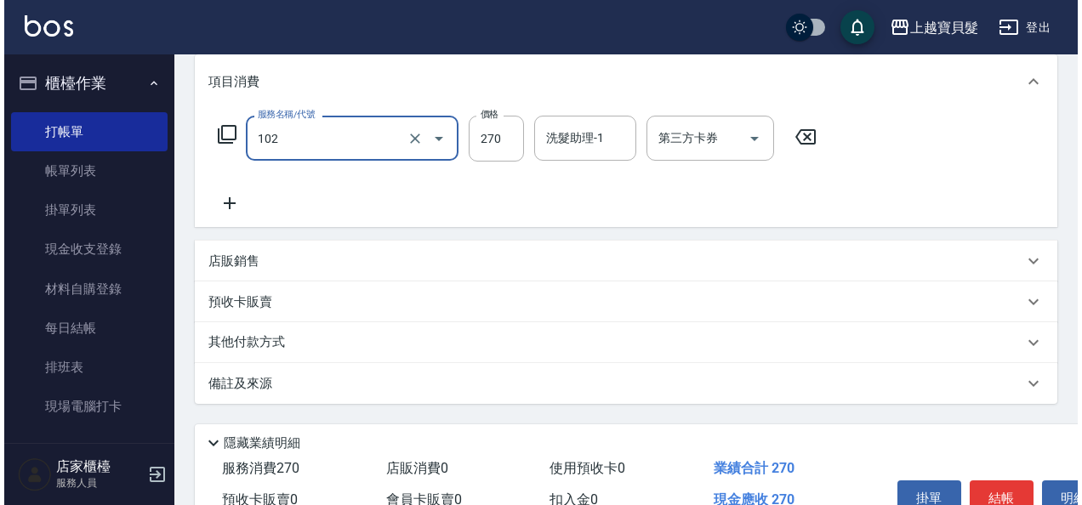
scroll to position [314, 0]
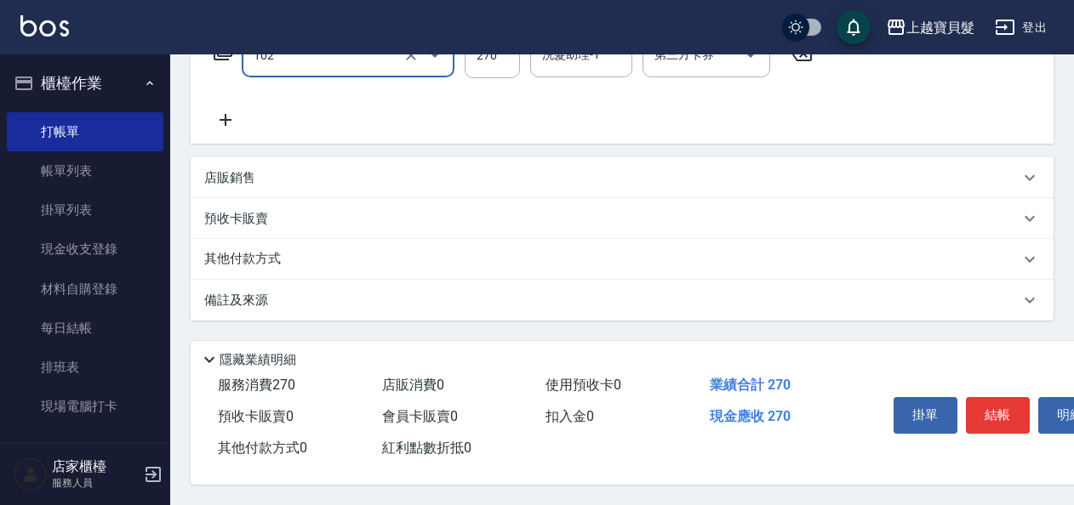
type input "洗+潤絲(102)"
click at [1019, 429] on div "掛單 結帳 明細" at bounding box center [998, 418] width 222 height 54
click at [999, 415] on button "結帳" at bounding box center [998, 415] width 64 height 36
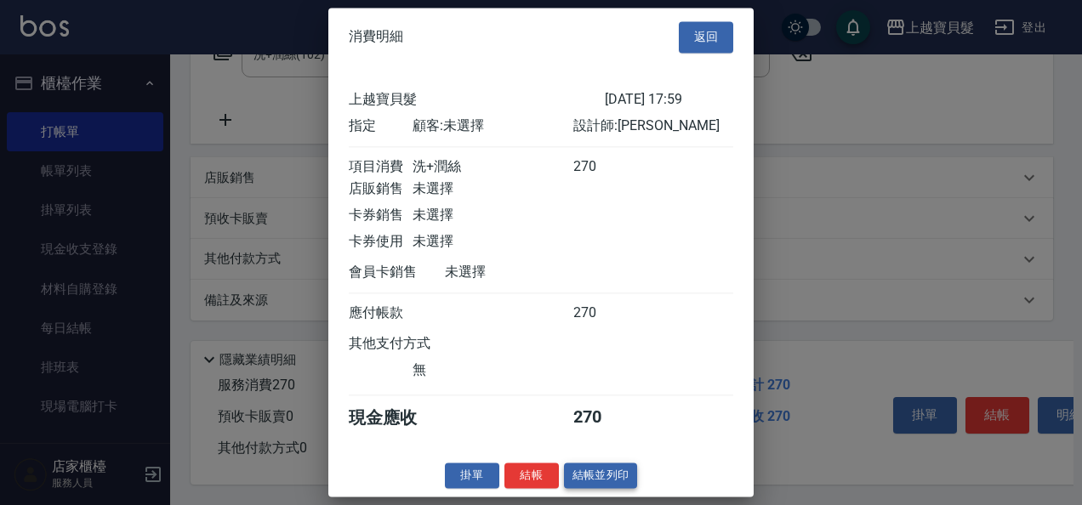
click at [623, 485] on button "結帳並列印" at bounding box center [601, 476] width 74 height 26
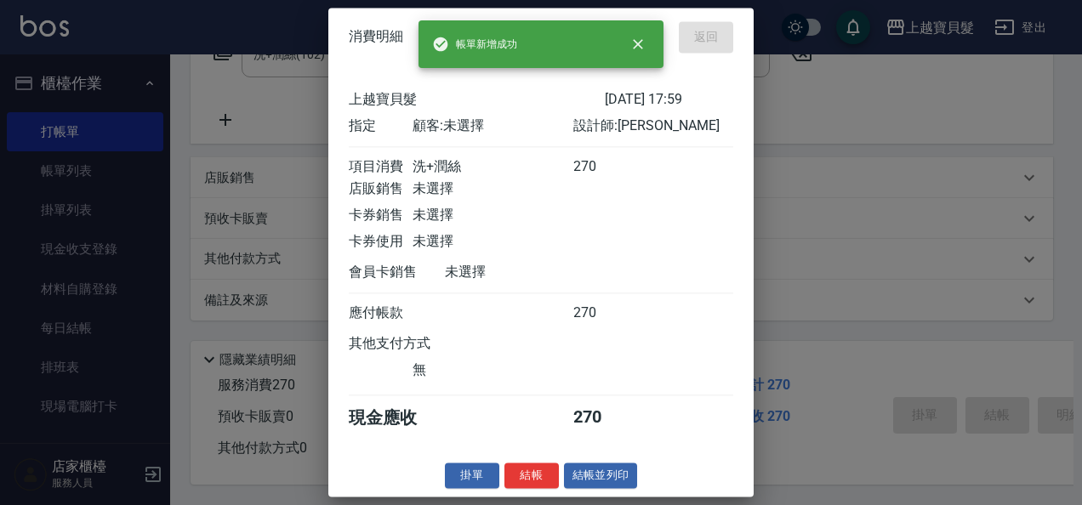
type input "[DATE] 18:17"
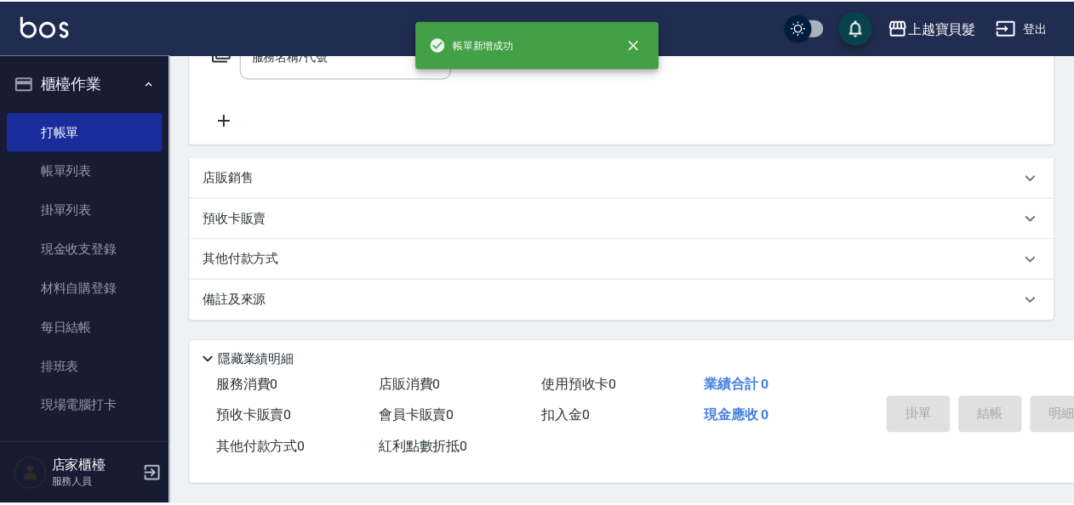
scroll to position [0, 0]
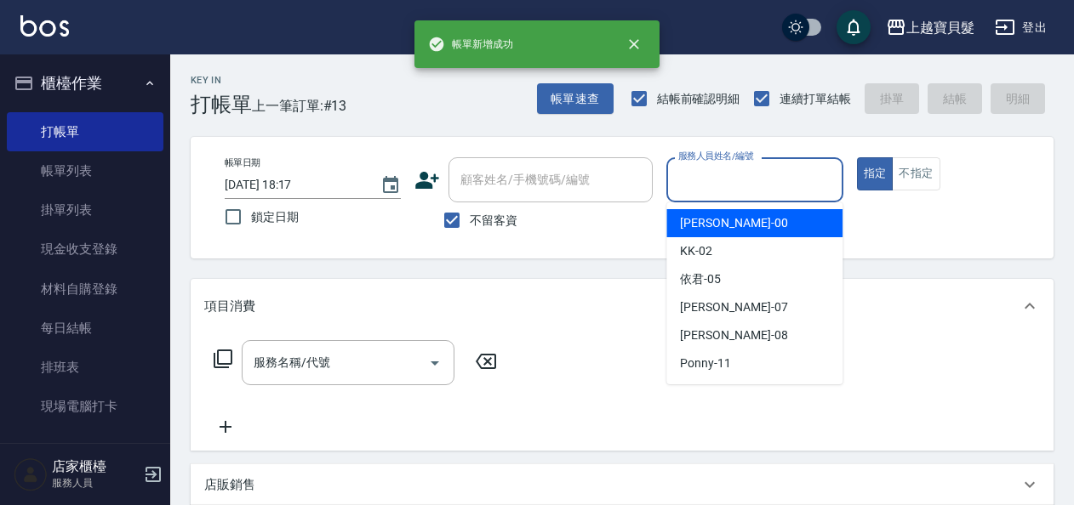
click at [720, 186] on input "服務人員姓名/編號" at bounding box center [754, 180] width 161 height 30
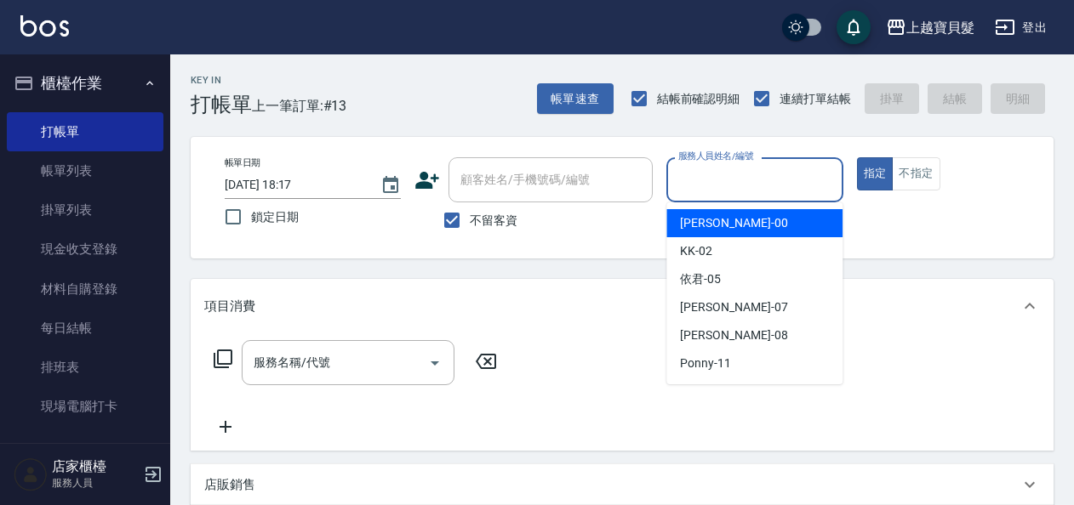
click at [715, 223] on span "小華 -00" at bounding box center [733, 223] width 107 height 18
type input "小華-00"
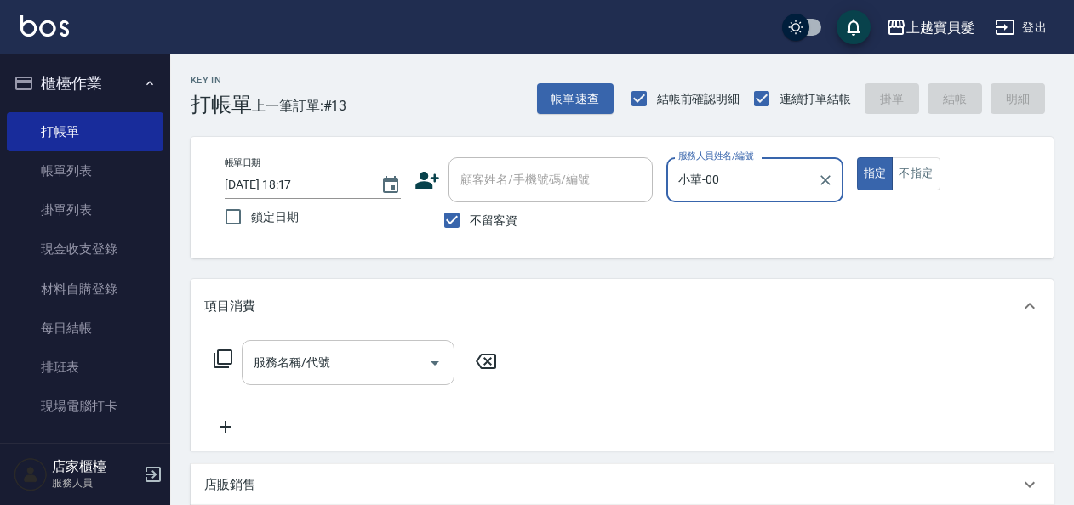
click at [266, 361] on input "服務名稱/代號" at bounding box center [335, 363] width 172 height 30
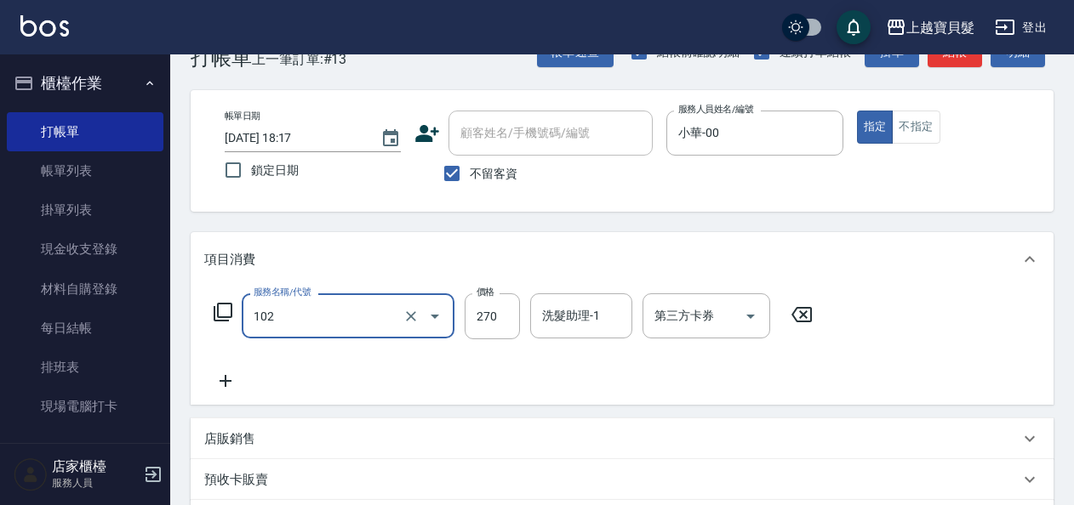
scroll to position [85, 0]
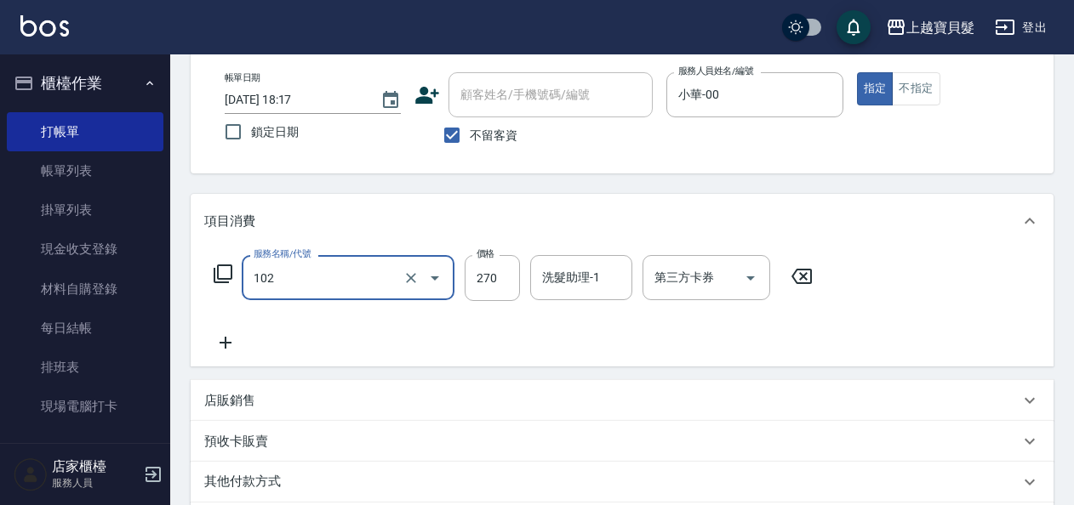
type input "洗+潤絲(102)"
click at [246, 397] on p "店販銷售" at bounding box center [229, 401] width 51 height 18
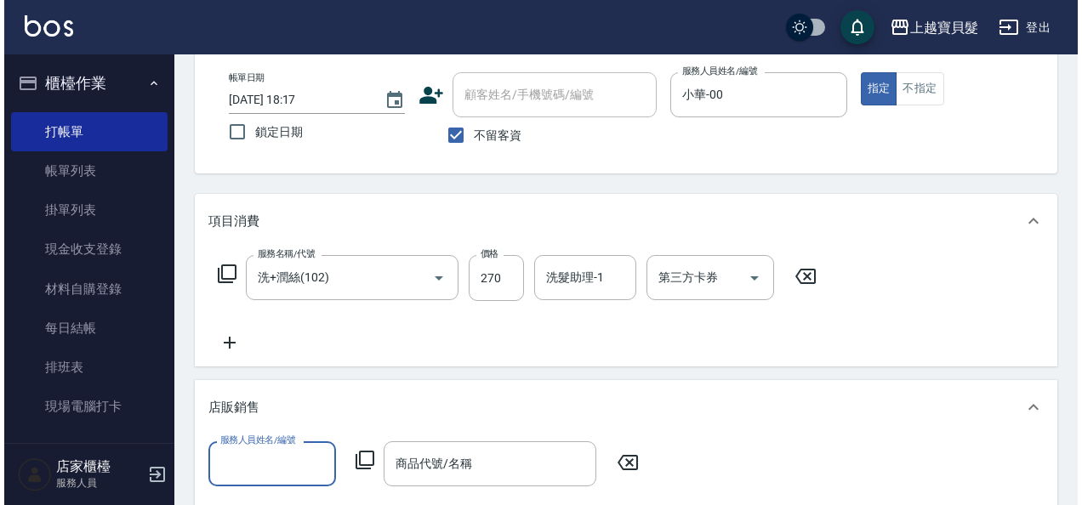
scroll to position [0, 0]
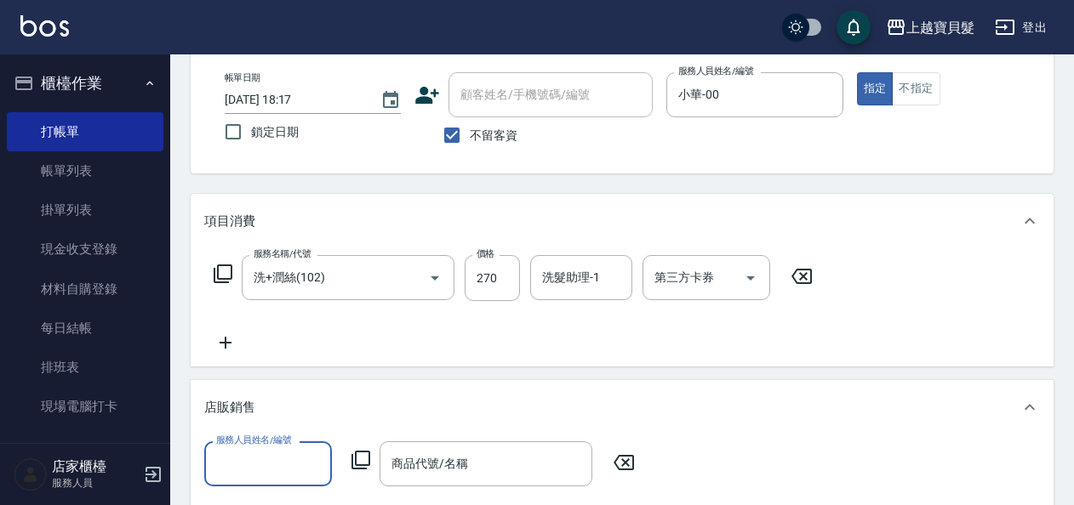
click at [221, 465] on input "服務人員姓名/編號" at bounding box center [268, 464] width 112 height 30
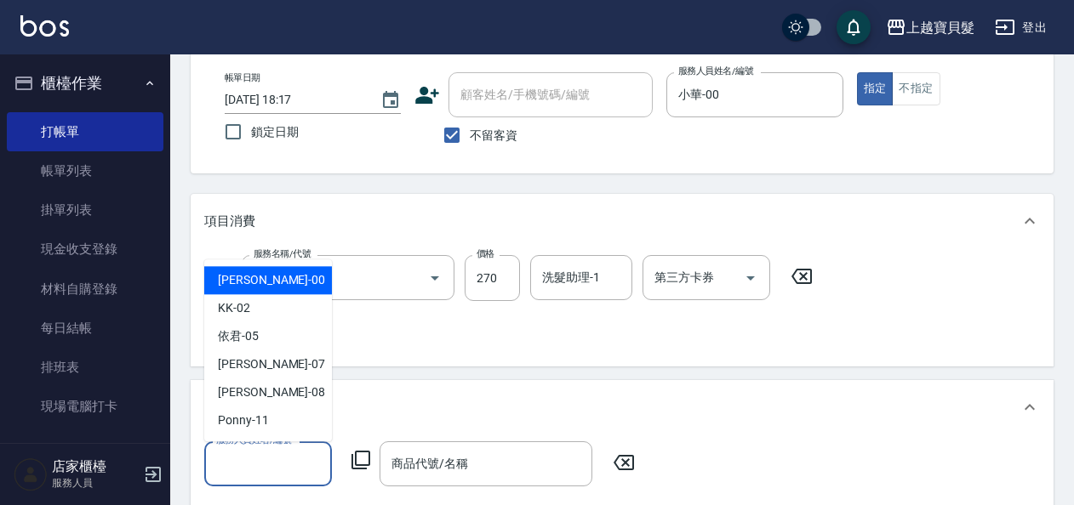
click at [245, 289] on span "小華 -00" at bounding box center [271, 280] width 107 height 18
type input "小華-00"
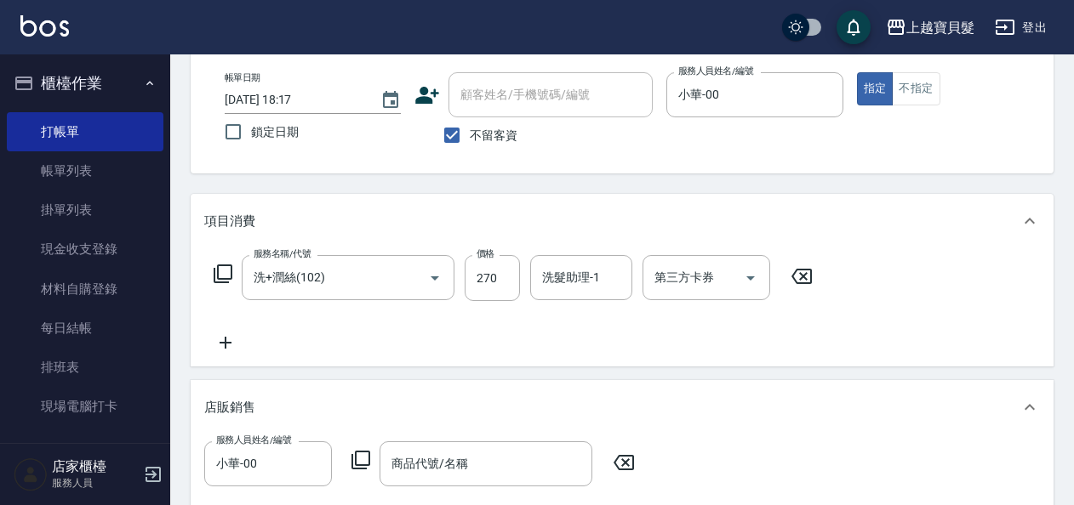
click at [365, 456] on icon at bounding box center [361, 460] width 20 height 20
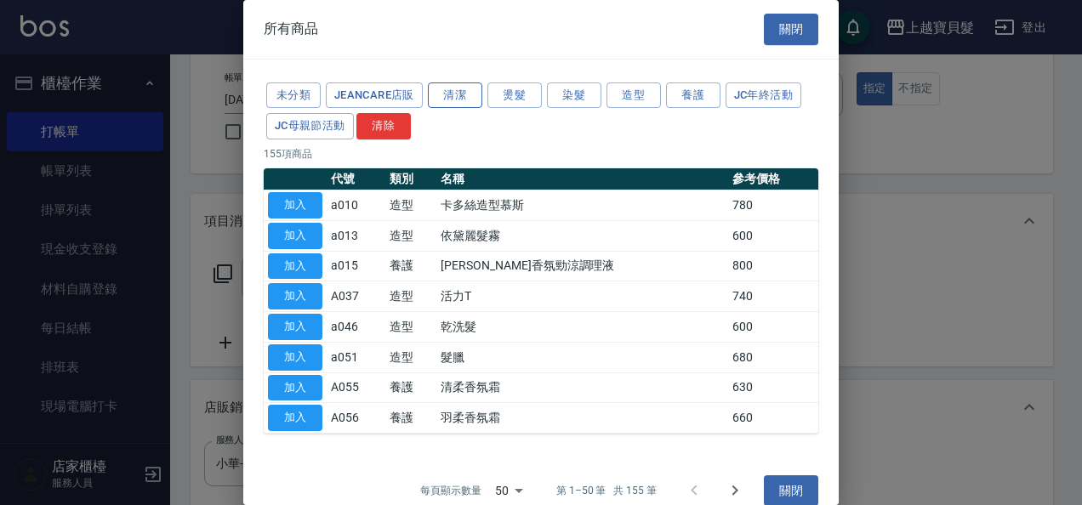
click at [457, 97] on button "清潔" at bounding box center [455, 96] width 54 height 26
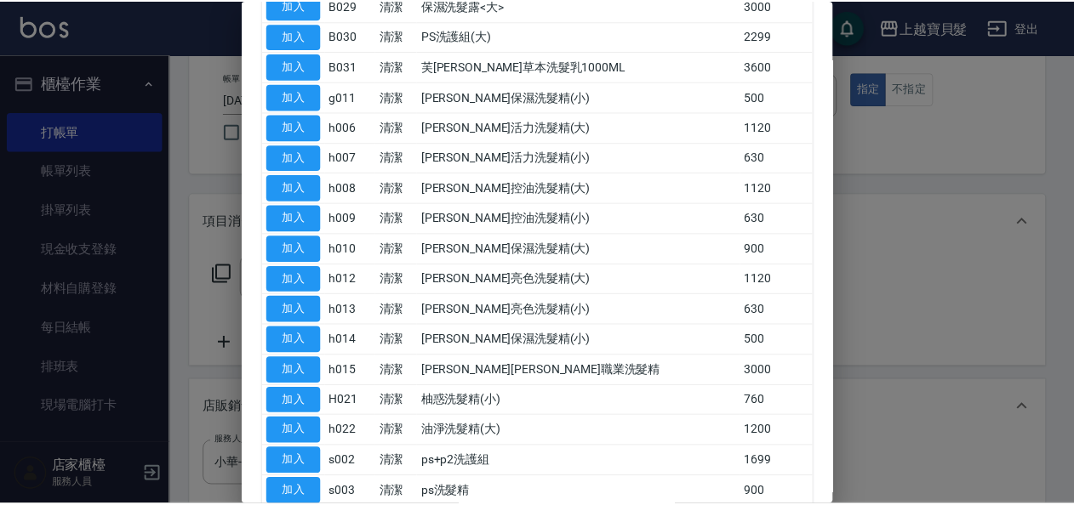
scroll to position [802, 0]
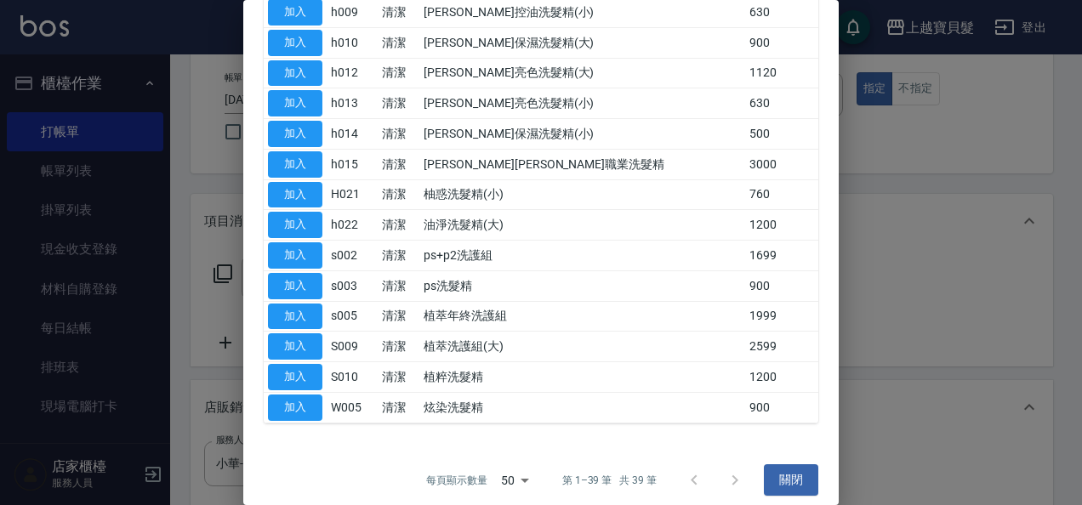
click at [284, 395] on button "加入" at bounding box center [295, 408] width 54 height 26
type input "炫染洗髮精"
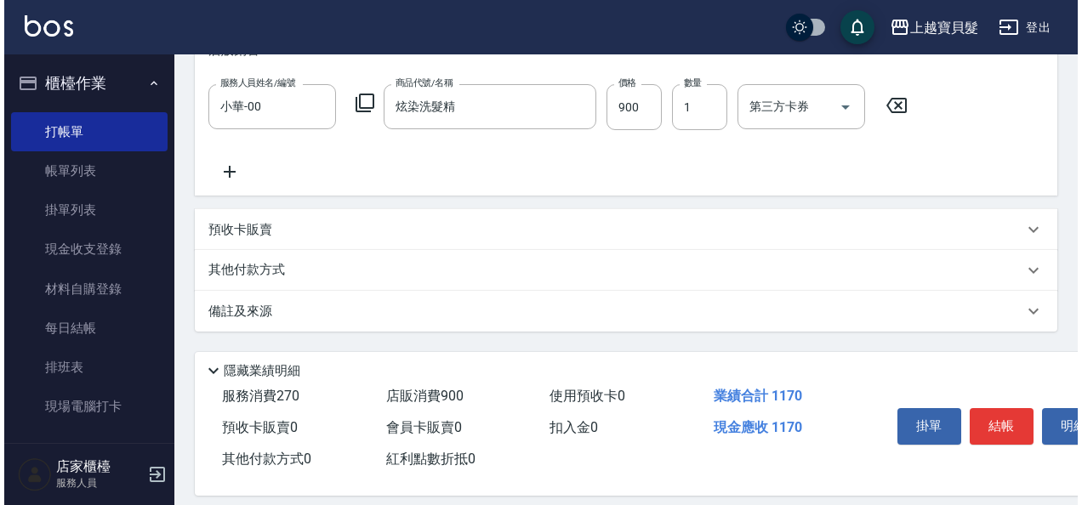
scroll to position [460, 0]
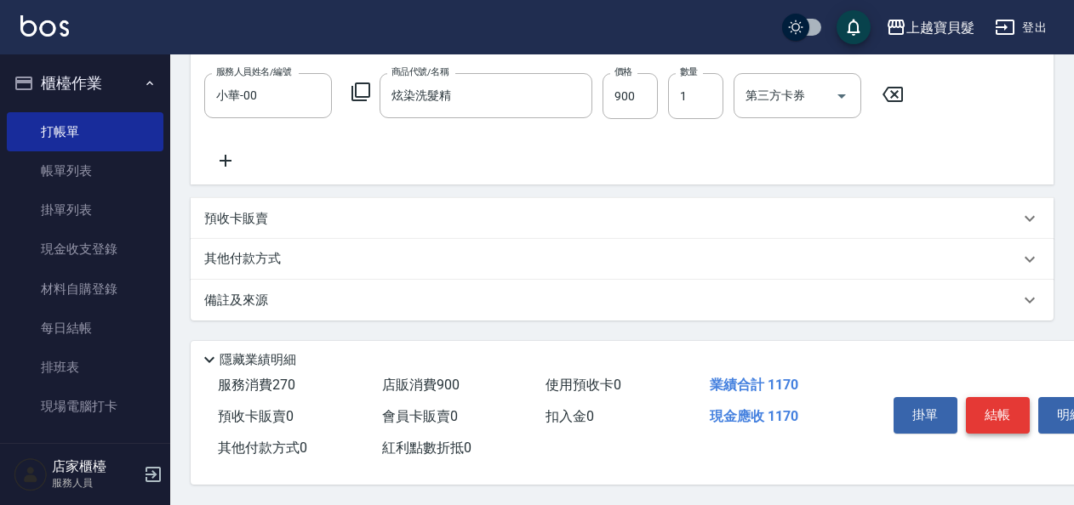
drag, startPoint x: 995, startPoint y: 409, endPoint x: 985, endPoint y: 394, distance: 18.0
click at [995, 408] on button "結帳" at bounding box center [998, 415] width 64 height 36
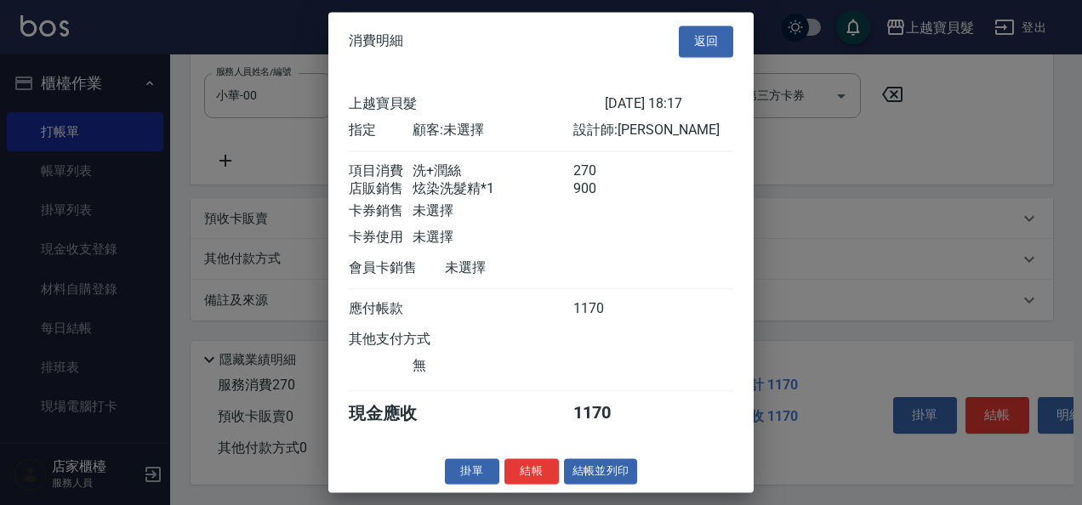
click at [626, 473] on button "結帳並列印" at bounding box center [601, 472] width 74 height 26
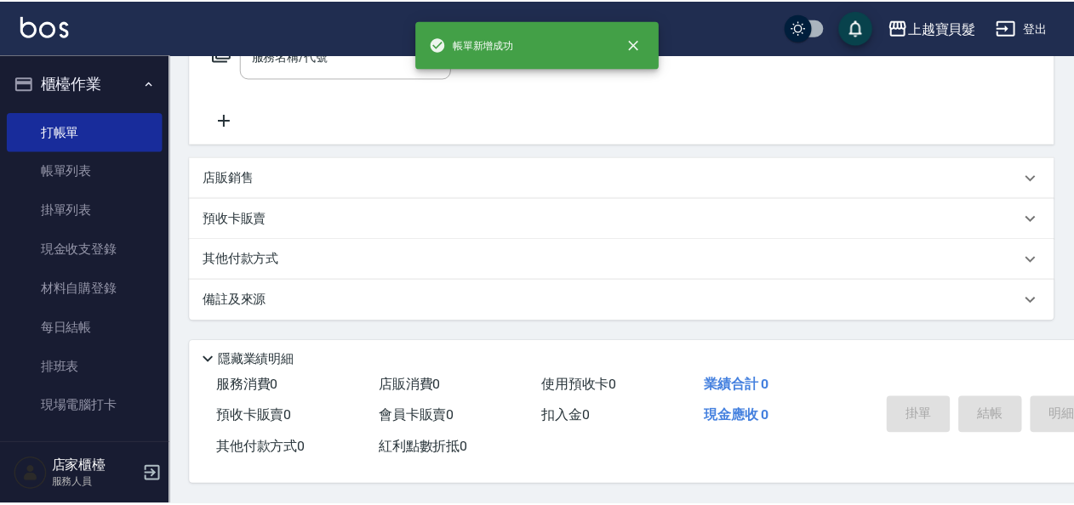
scroll to position [0, 0]
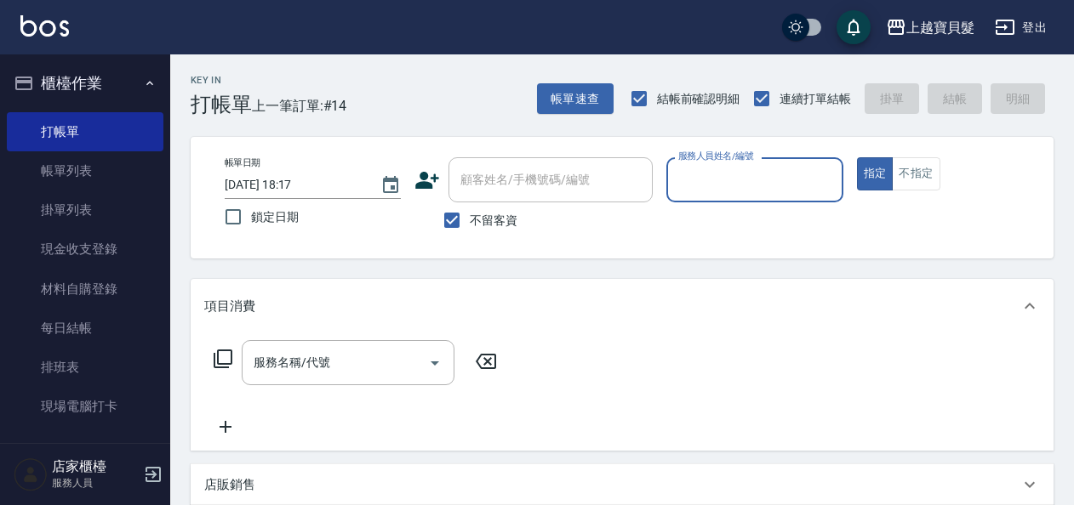
click at [746, 196] on div "服務人員姓名/編號" at bounding box center [754, 179] width 176 height 45
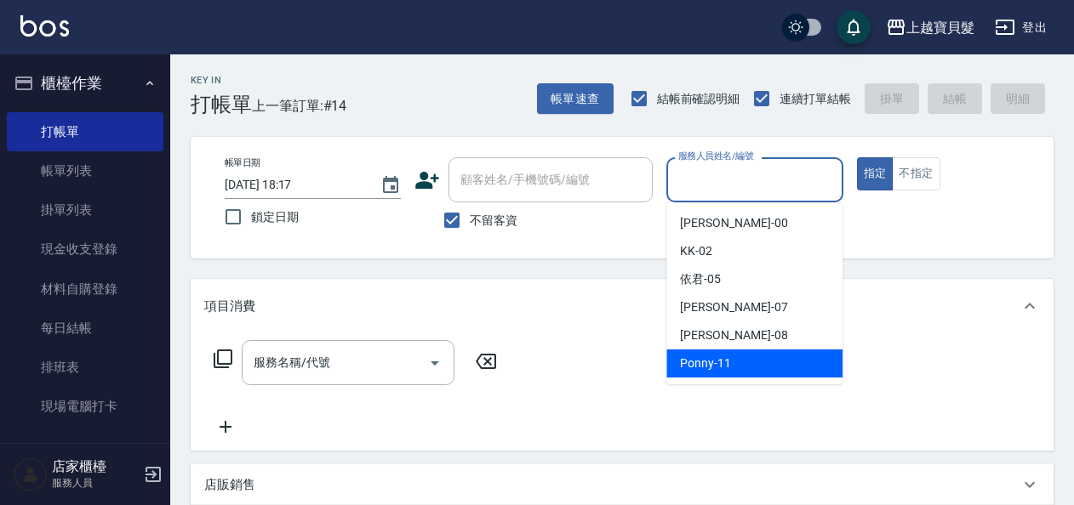
click at [736, 368] on div "Ponny -11" at bounding box center [754, 364] width 176 height 28
type input "Ponny-11"
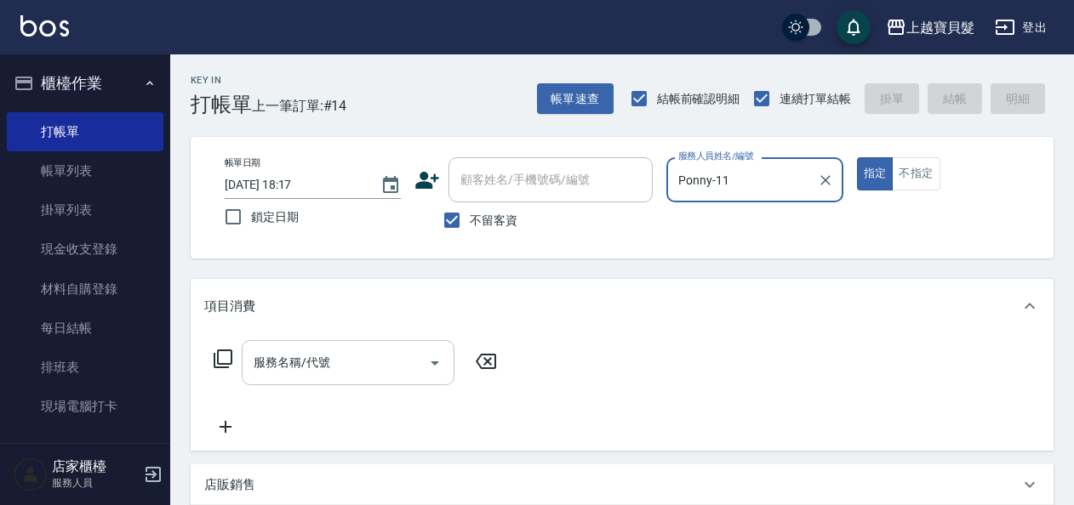
click at [298, 373] on input "服務名稱/代號" at bounding box center [335, 363] width 172 height 30
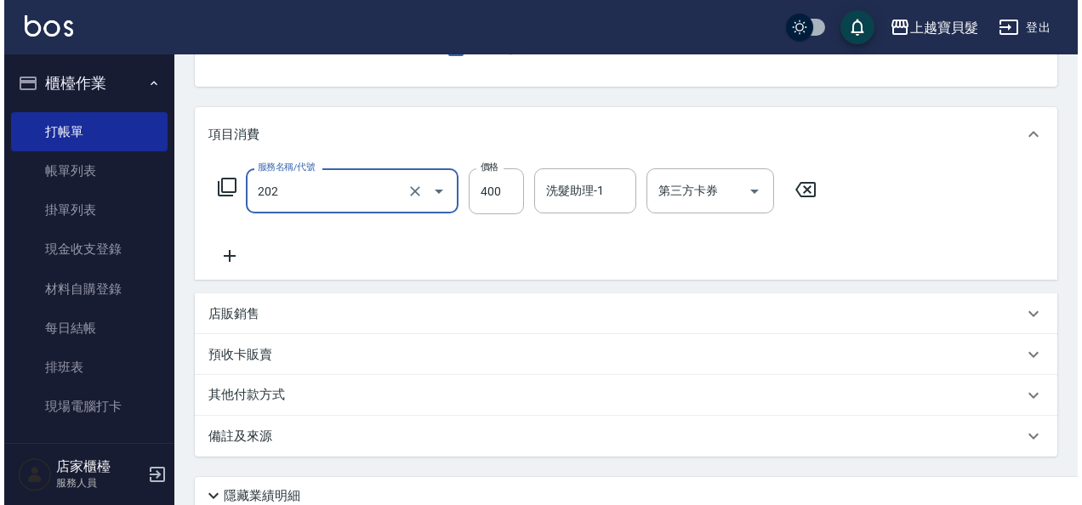
scroll to position [314, 0]
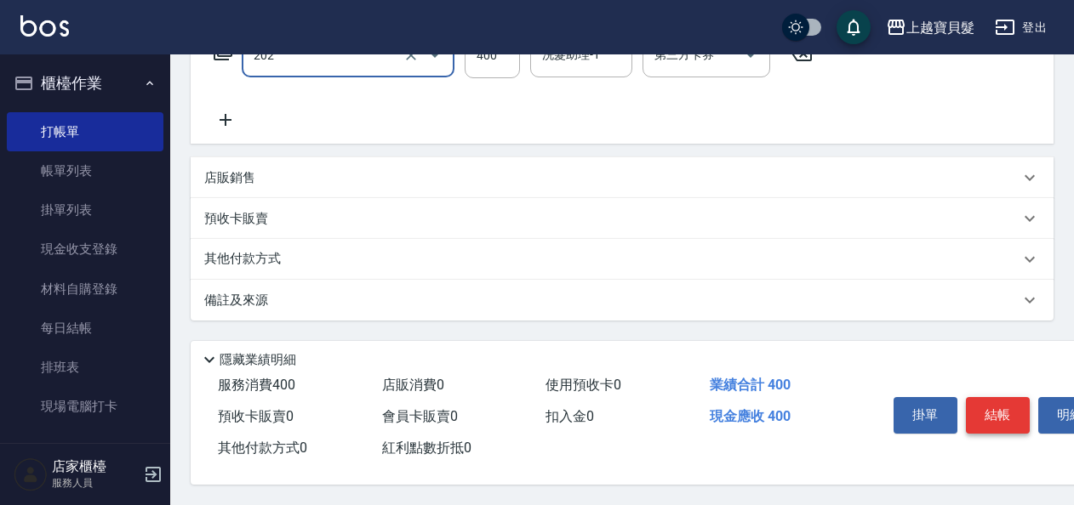
type input "剪髮(202)"
click at [984, 409] on button "結帳" at bounding box center [998, 415] width 64 height 36
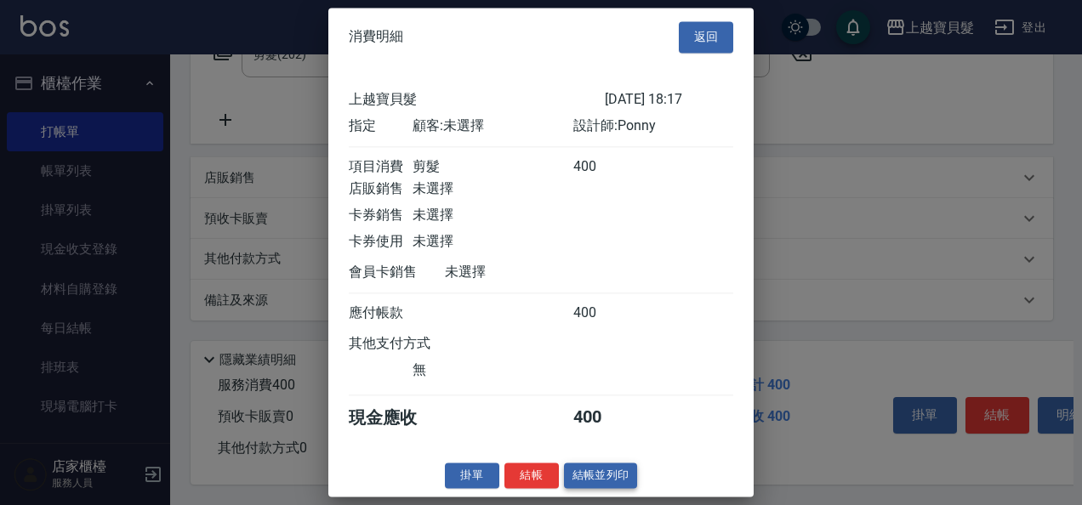
scroll to position [4, 0]
click at [606, 489] on button "結帳並列印" at bounding box center [601, 476] width 74 height 26
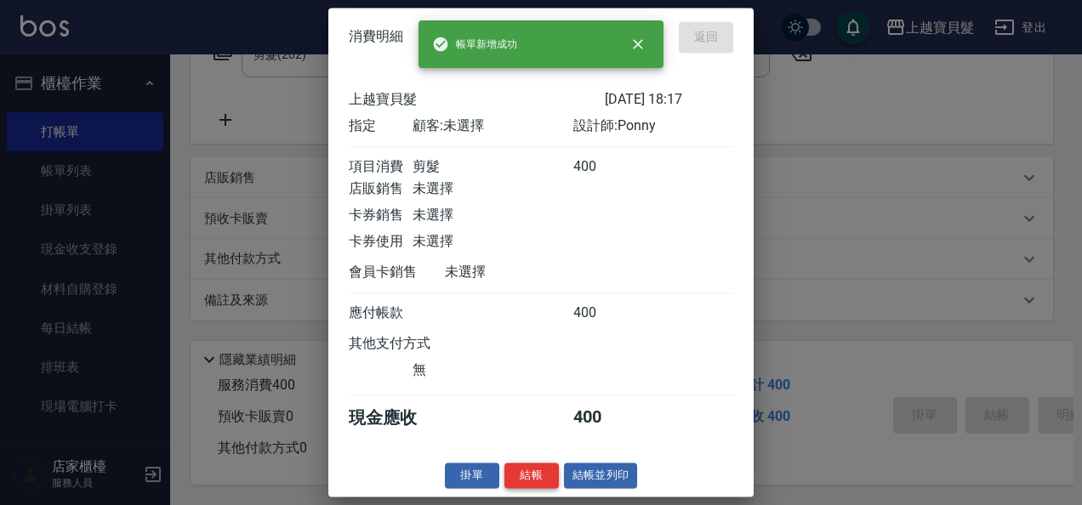
type input "[DATE] 18:38"
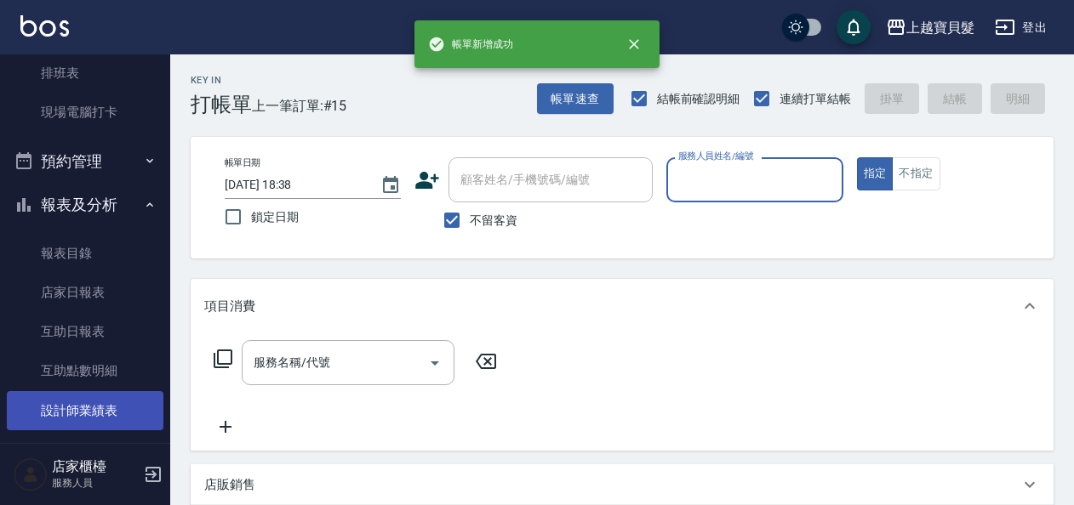
scroll to position [425, 0]
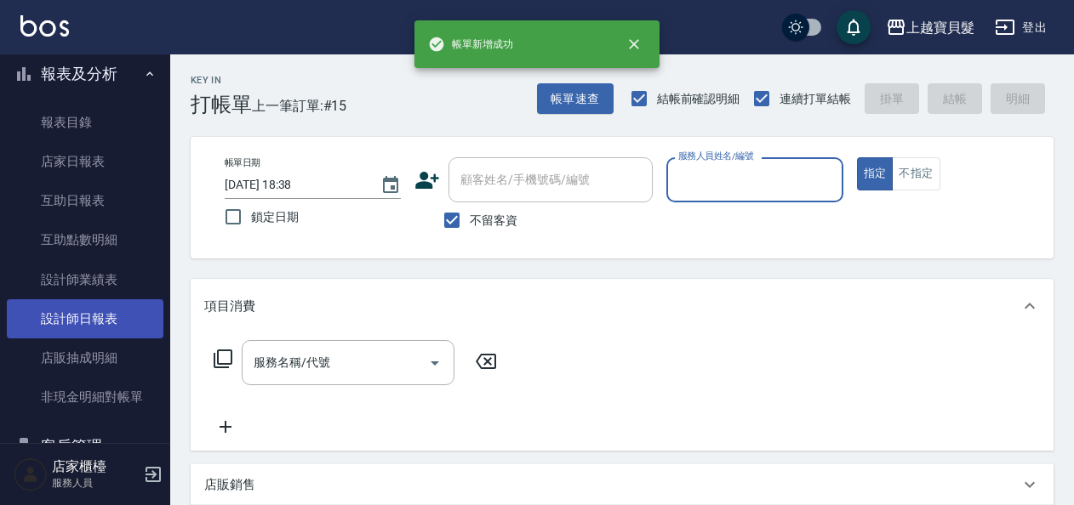
click at [97, 322] on link "設計師日報表" at bounding box center [85, 319] width 157 height 39
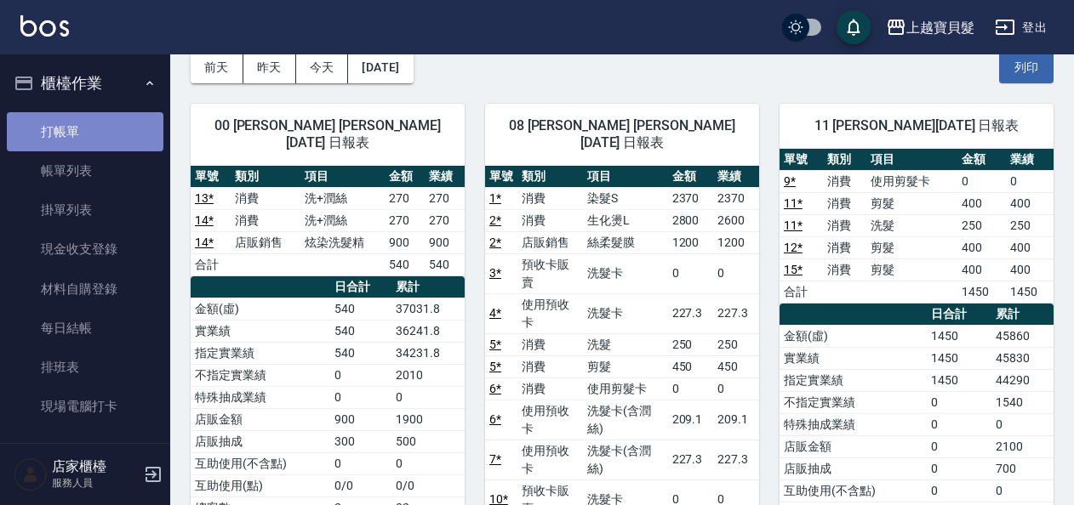
click at [85, 126] on link "打帳單" at bounding box center [85, 131] width 157 height 39
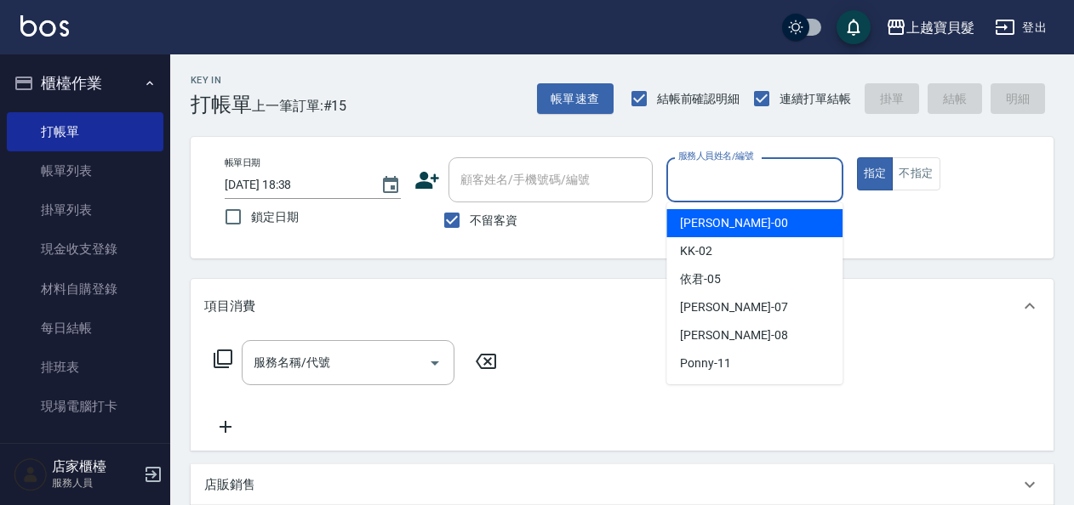
click at [711, 177] on input "服務人員姓名/編號" at bounding box center [754, 180] width 161 height 30
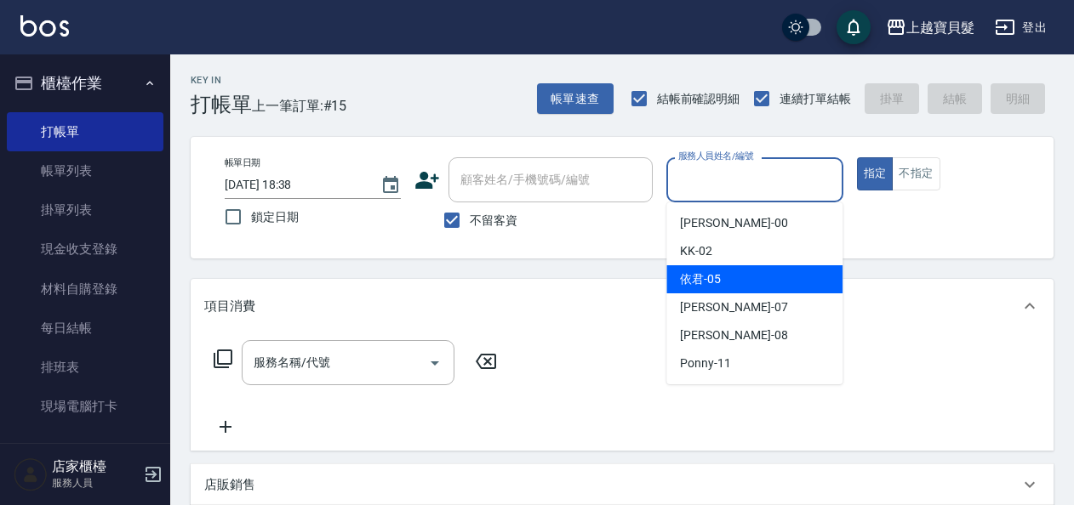
click at [717, 287] on span "依君 -05" at bounding box center [700, 280] width 41 height 18
type input "依君-05"
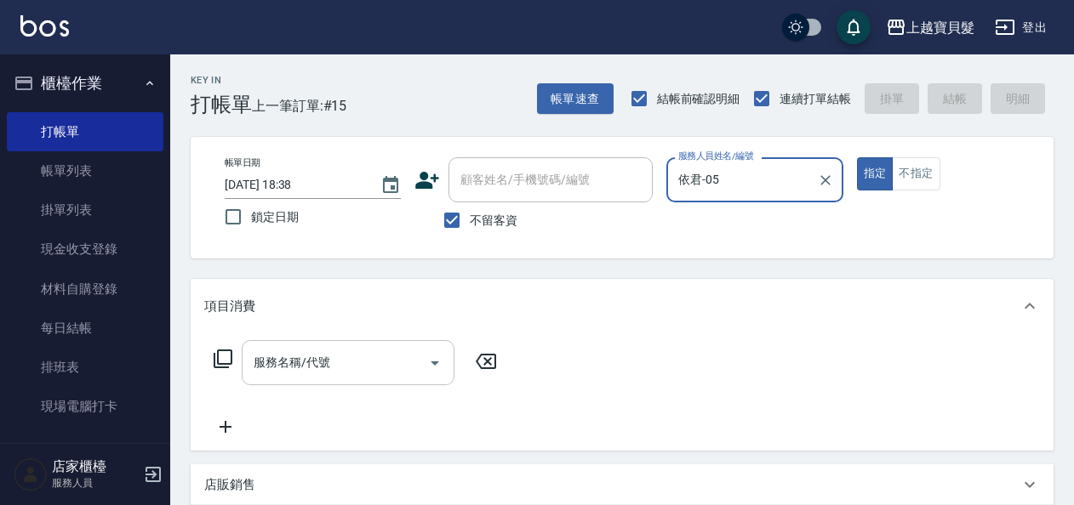
click at [351, 376] on input "服務名稱/代號" at bounding box center [335, 363] width 172 height 30
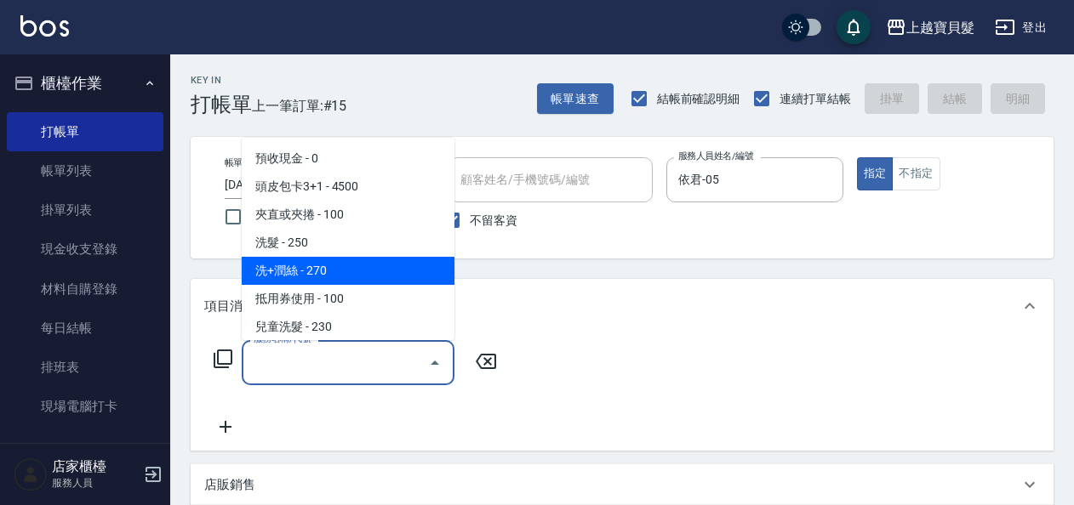
click at [305, 282] on span "洗+潤絲 - 270" at bounding box center [348, 271] width 213 height 28
type input "洗+潤絲(102)"
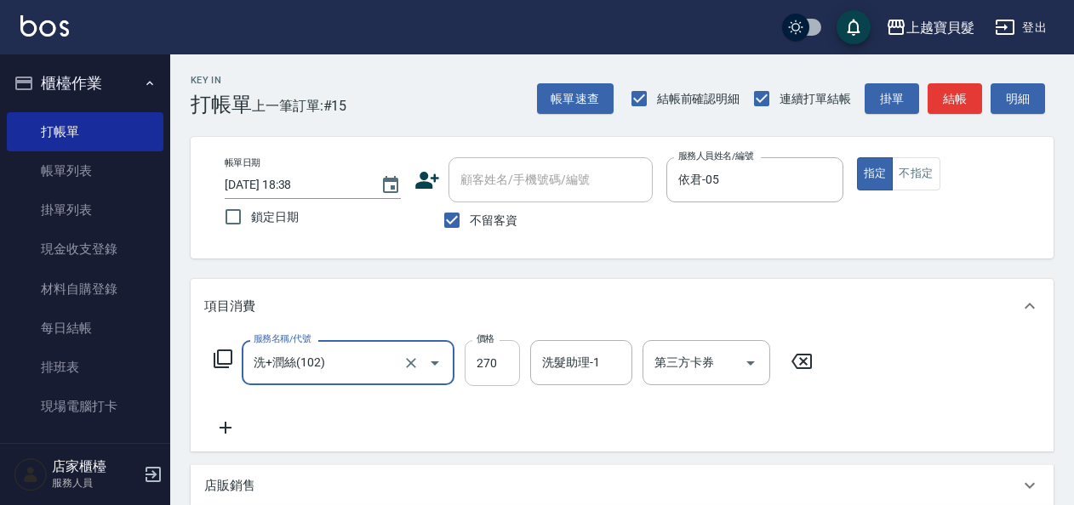
click at [481, 361] on input "270" at bounding box center [492, 363] width 55 height 46
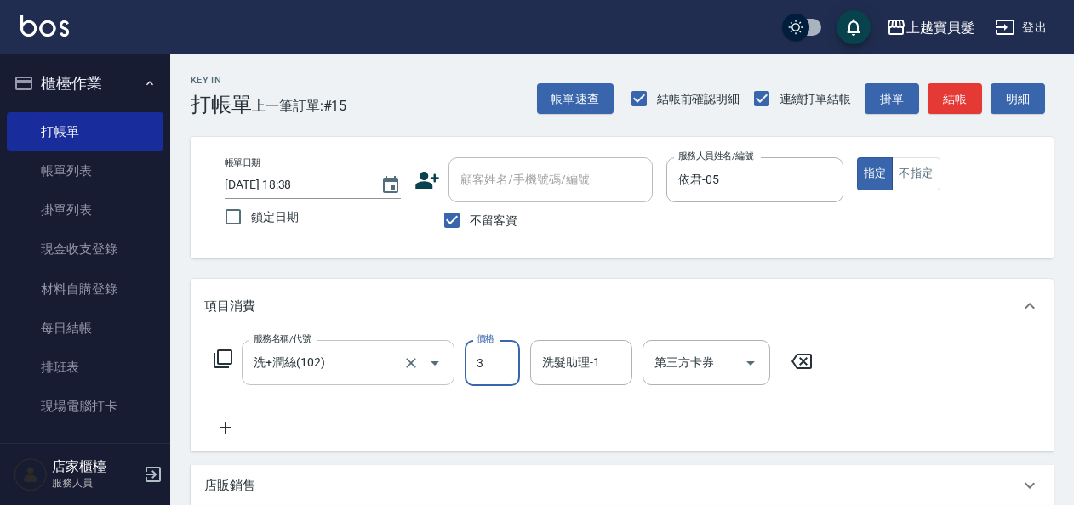
click at [437, 364] on icon "Open" at bounding box center [435, 363] width 20 height 20
type input "3"
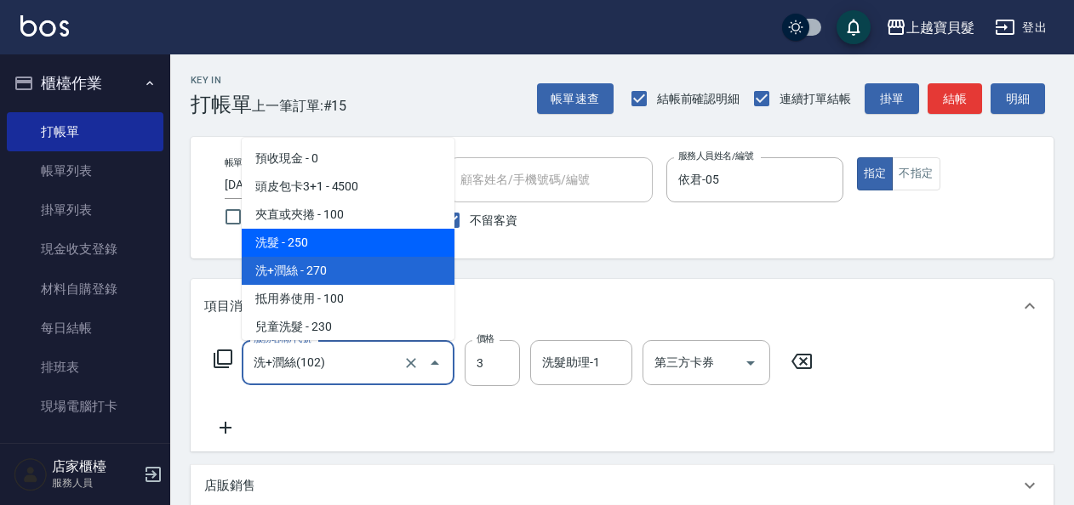
click at [389, 249] on span "洗髮 - 250" at bounding box center [348, 243] width 213 height 28
type input "洗髮(101)"
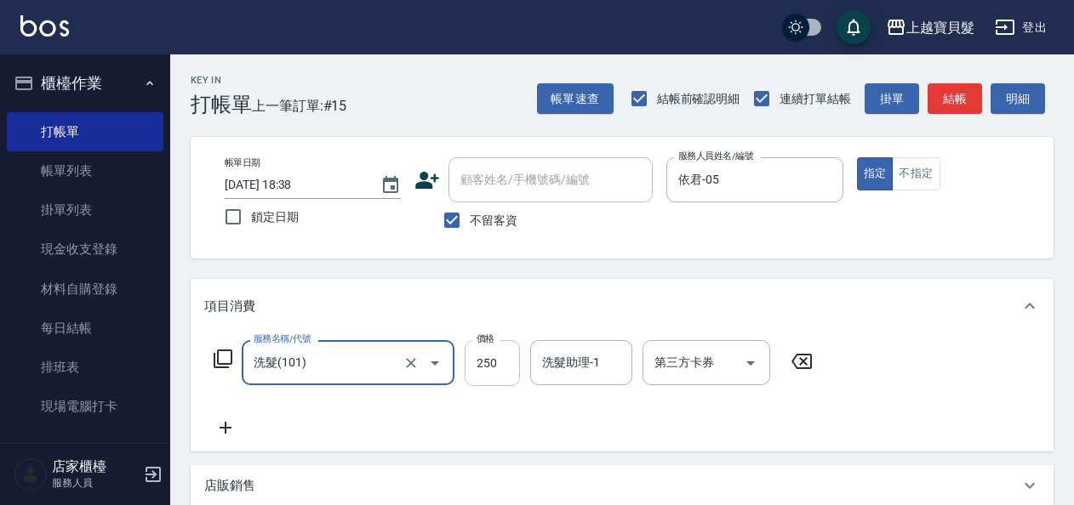
click at [477, 366] on input "250" at bounding box center [492, 363] width 55 height 46
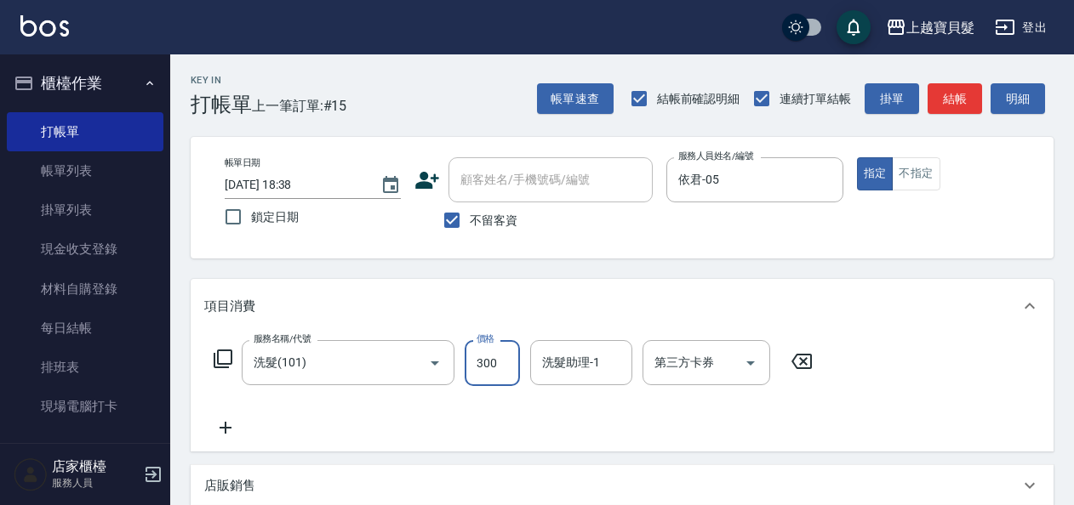
type input "300"
click at [216, 363] on icon at bounding box center [223, 359] width 20 height 20
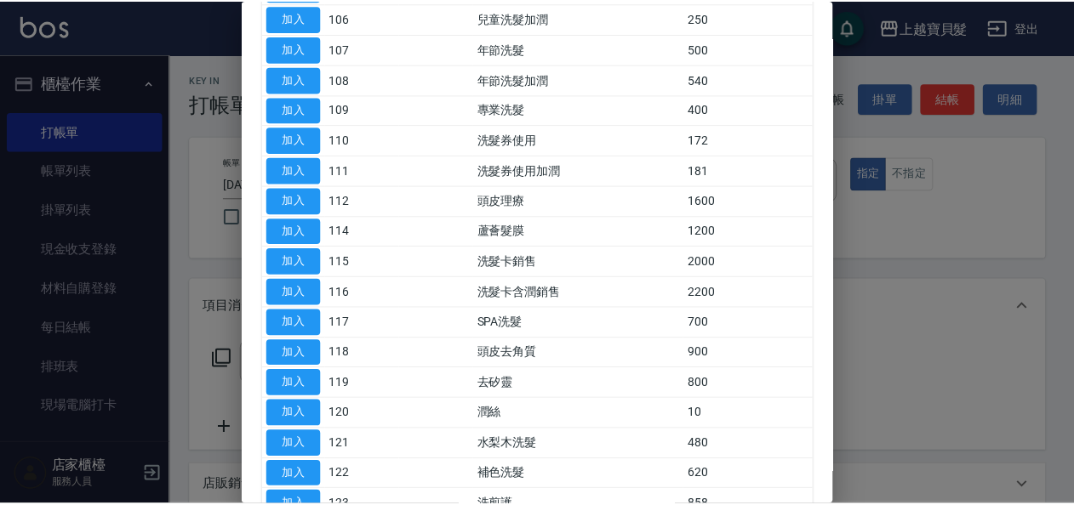
scroll to position [425, 0]
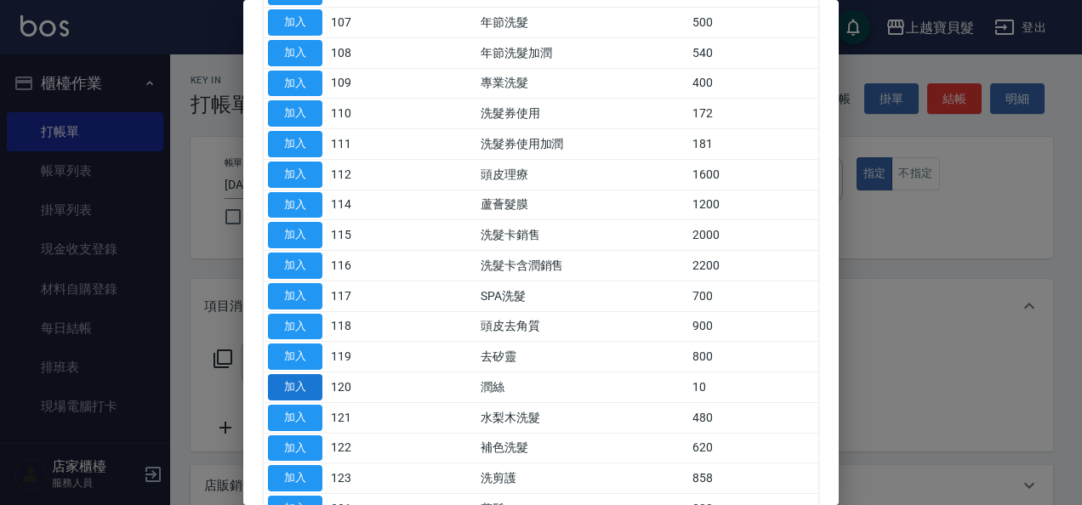
click at [308, 376] on button "加入" at bounding box center [295, 387] width 54 height 26
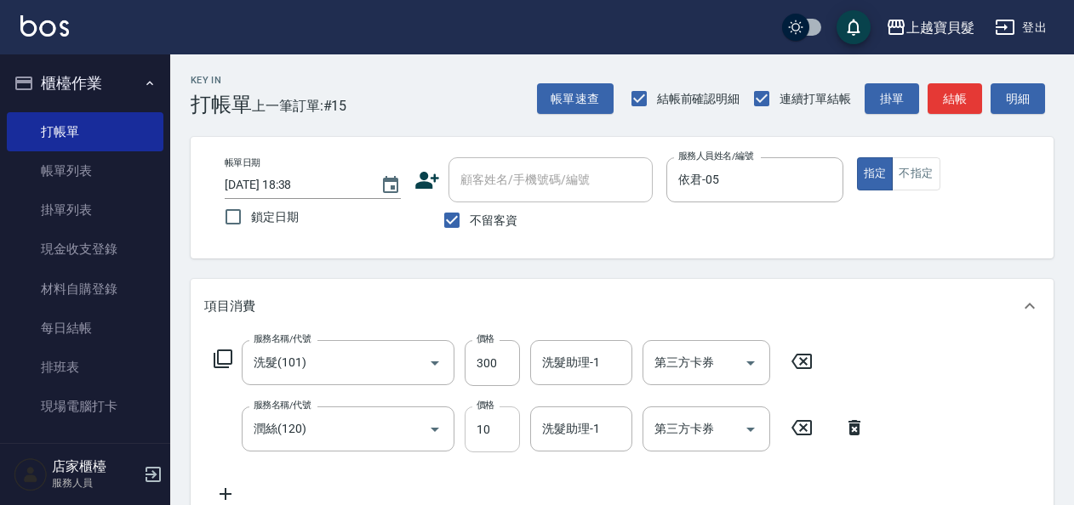
click at [511, 432] on input "10" at bounding box center [492, 430] width 55 height 46
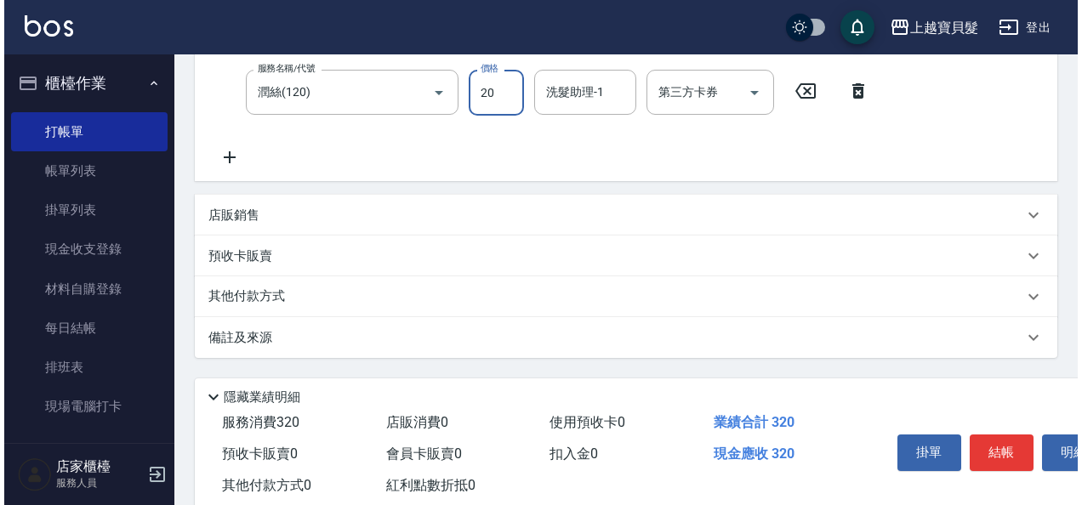
scroll to position [340, 0]
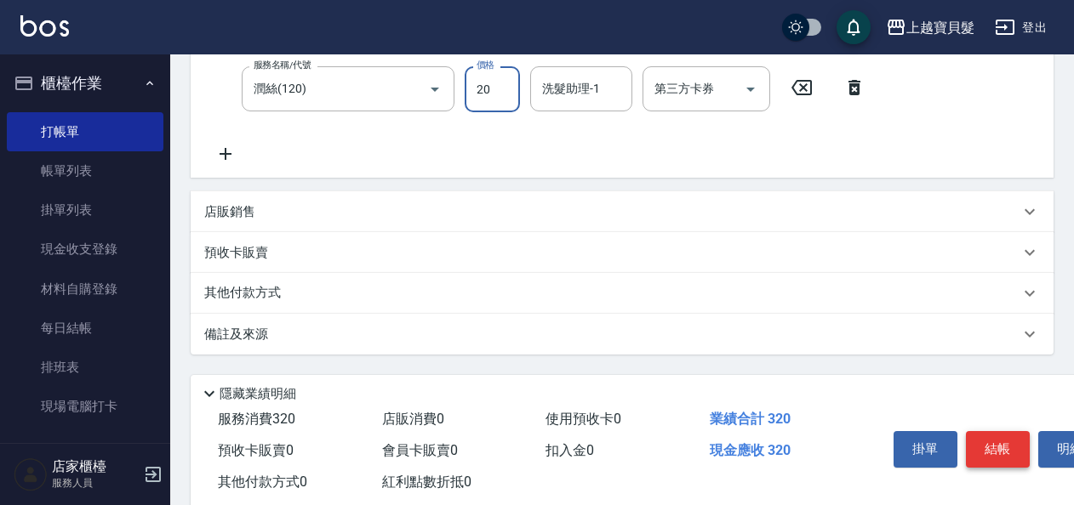
type input "20"
click at [981, 444] on button "結帳" at bounding box center [998, 449] width 64 height 36
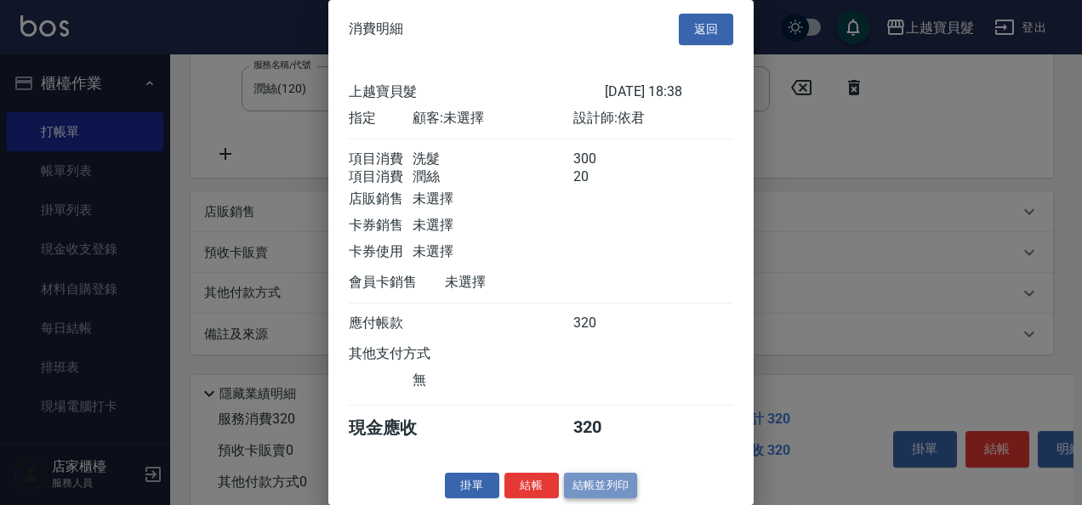
click at [626, 500] on button "結帳並列印" at bounding box center [601, 486] width 74 height 26
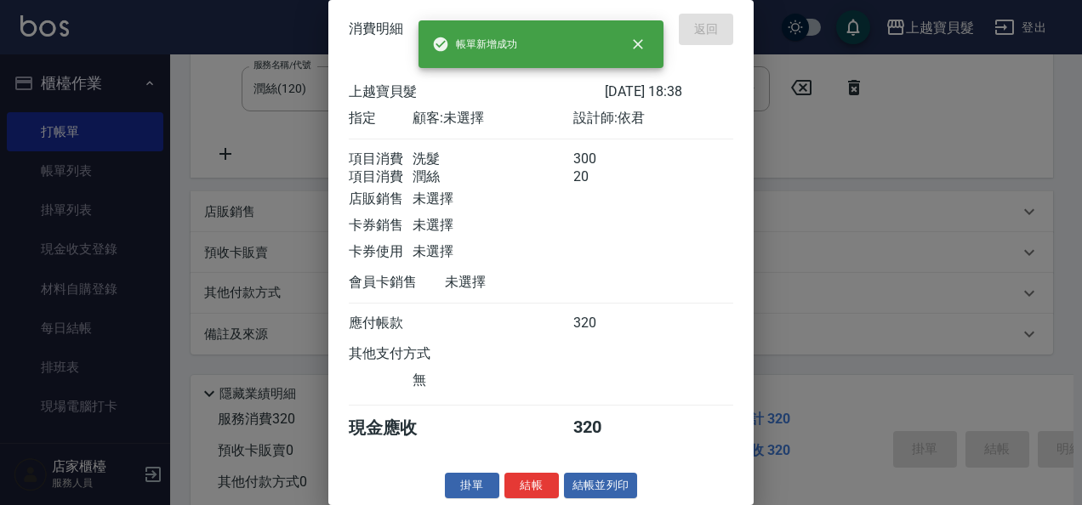
type input "[DATE] 18:55"
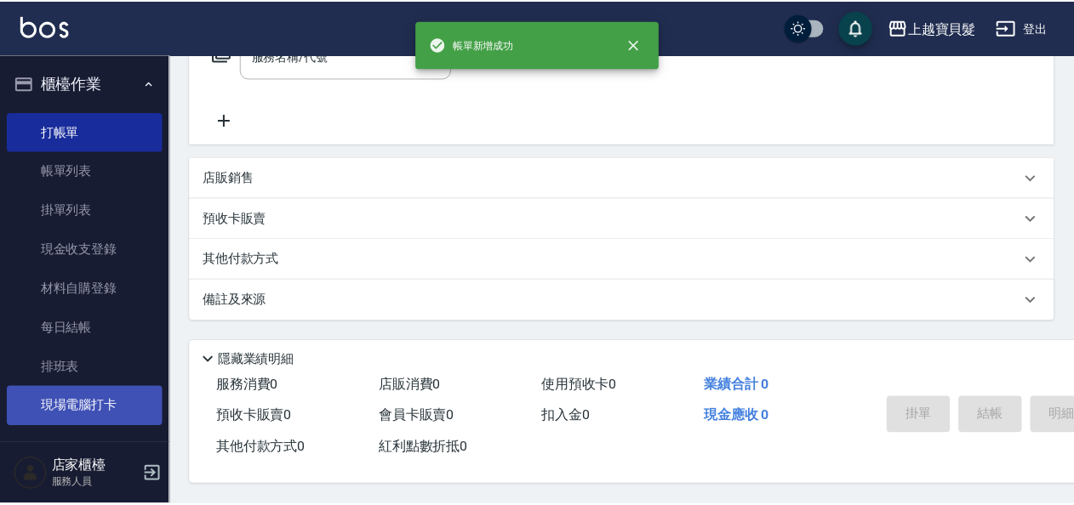
scroll to position [0, 0]
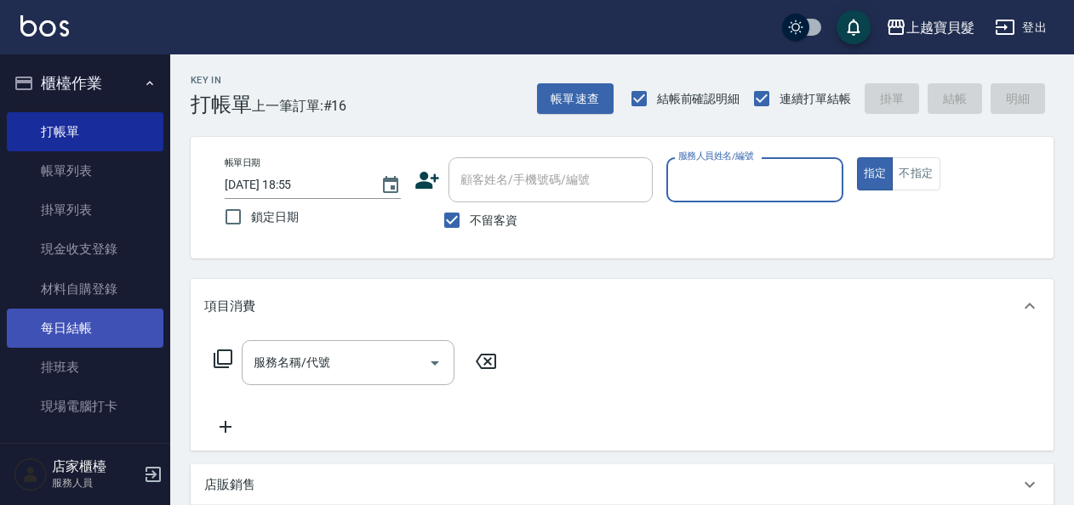
click at [89, 324] on link "每日結帳" at bounding box center [85, 328] width 157 height 39
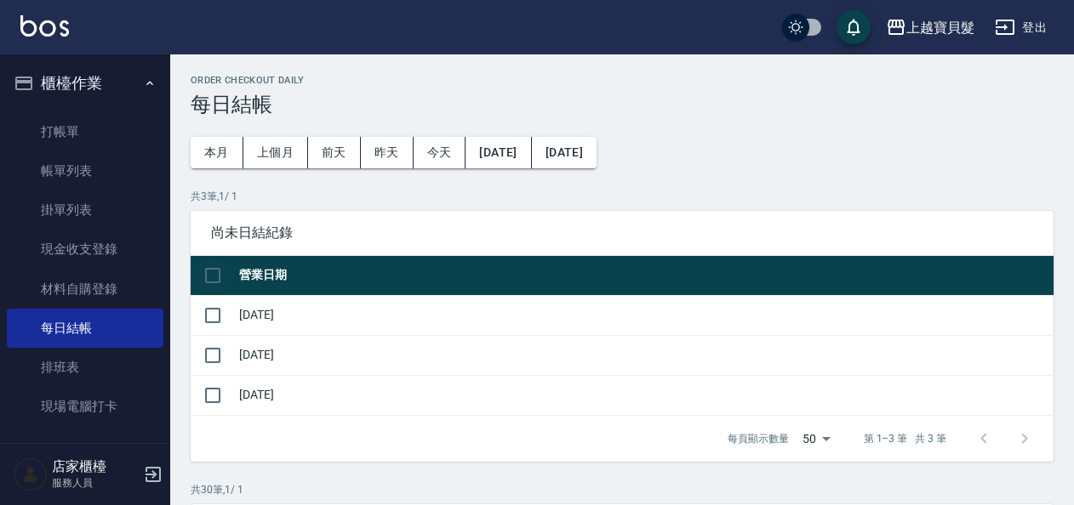
click at [220, 291] on input "checkbox" at bounding box center [213, 276] width 36 height 36
checkbox input "true"
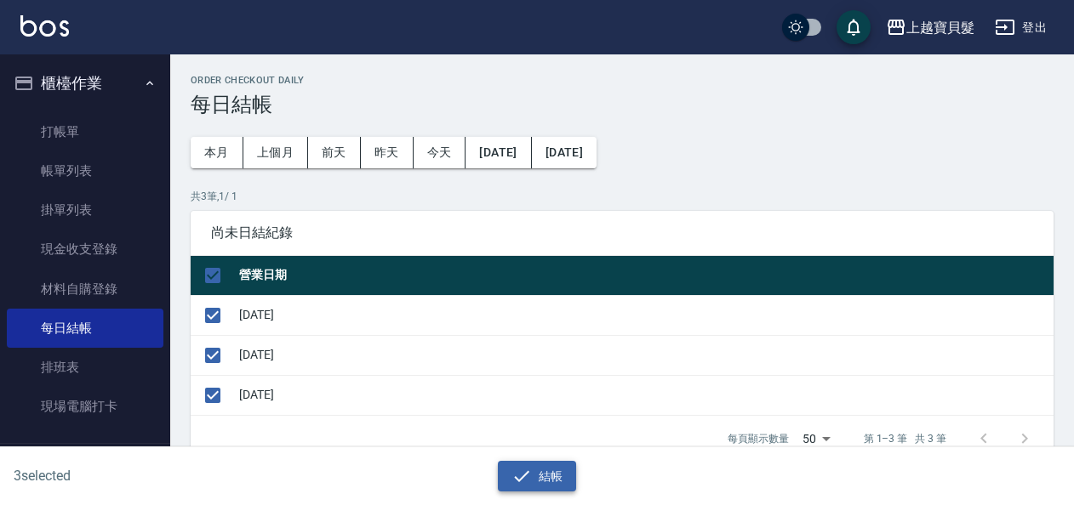
click at [540, 477] on button "結帳" at bounding box center [537, 476] width 79 height 31
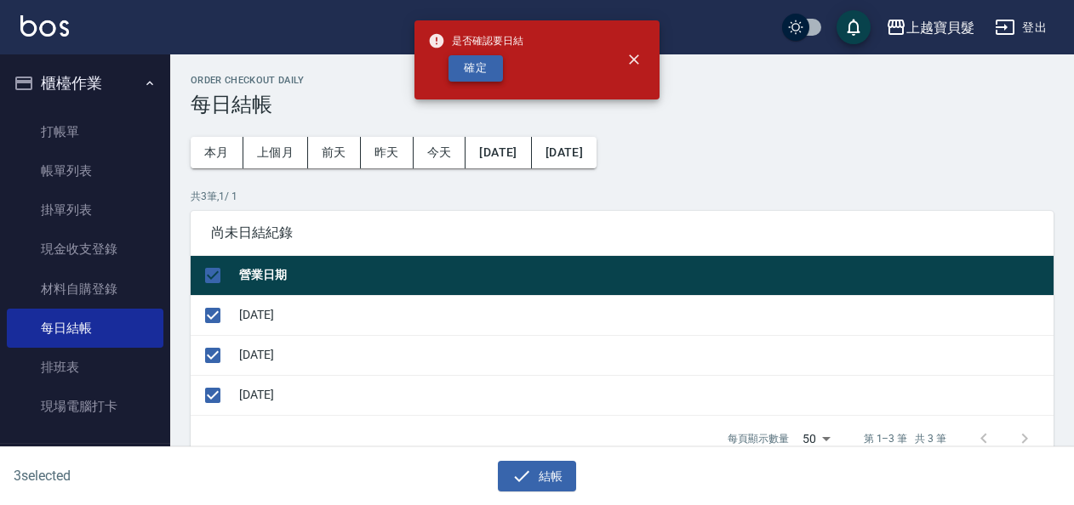
click at [467, 70] on button "確定" at bounding box center [475, 68] width 54 height 26
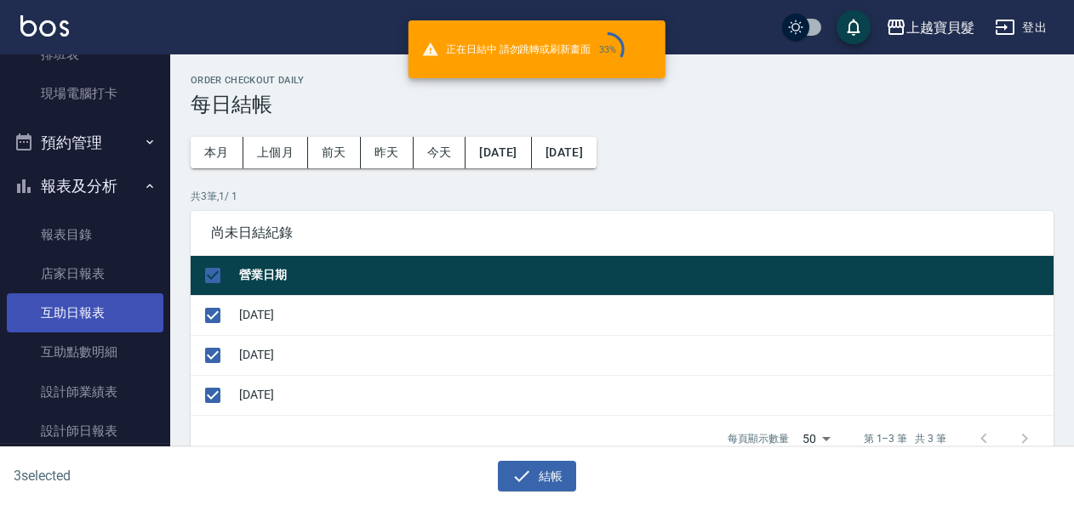
scroll to position [340, 0]
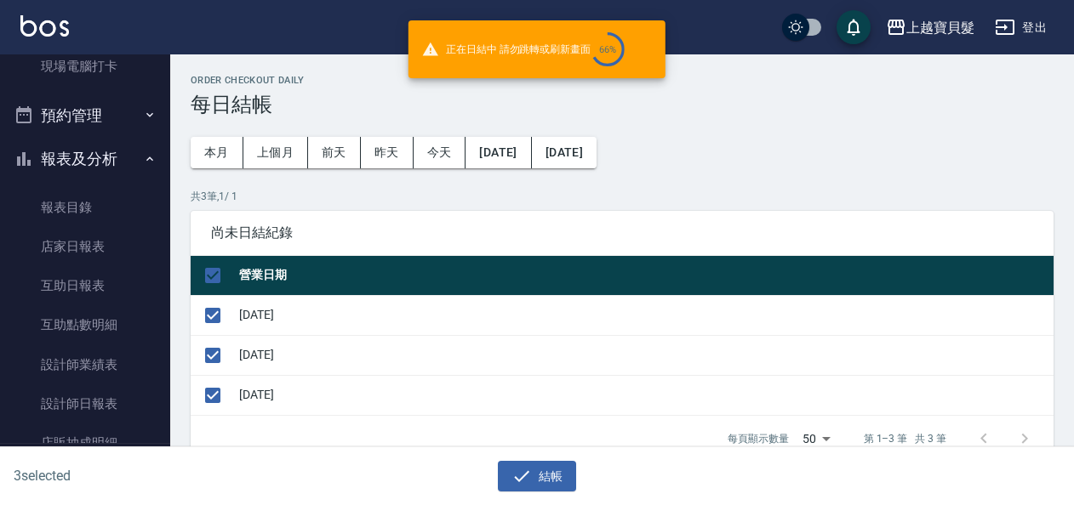
checkbox input "false"
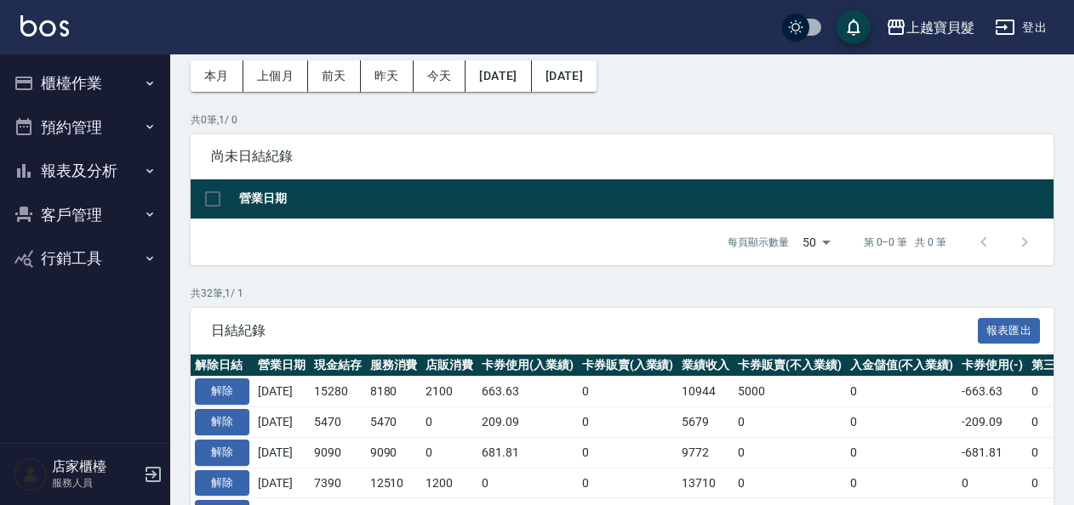
scroll to position [85, 0]
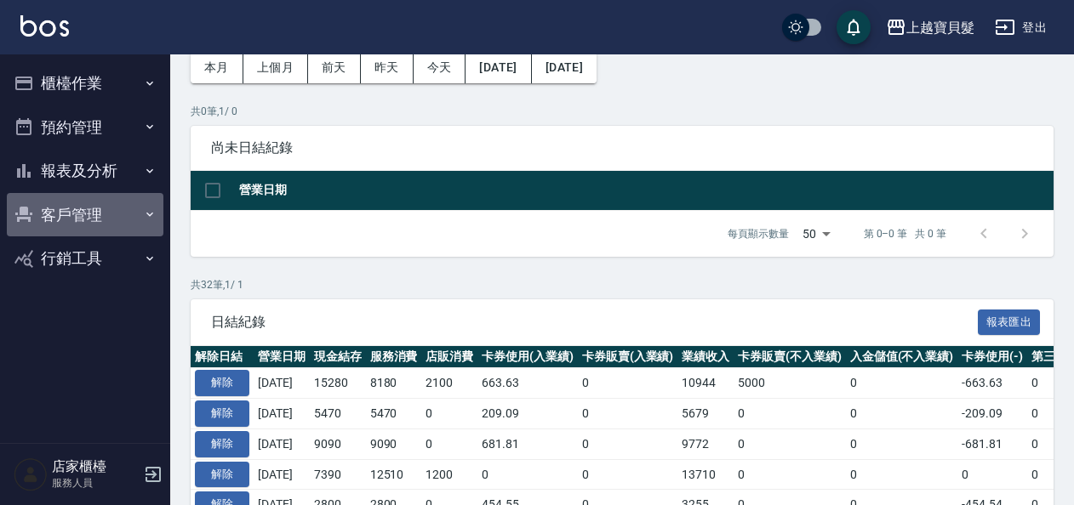
click at [65, 230] on button "客戶管理" at bounding box center [85, 215] width 157 height 44
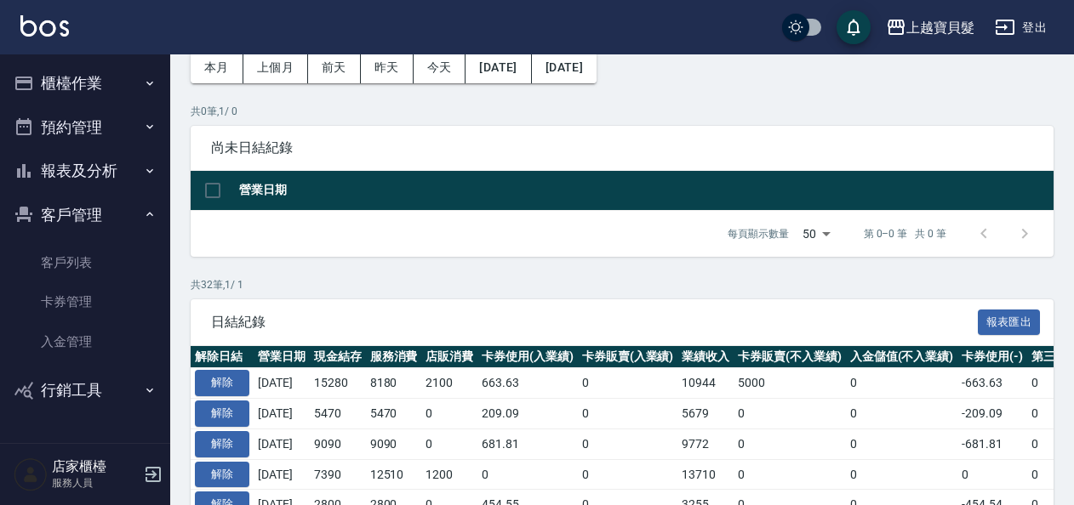
click at [66, 188] on button "報表及分析" at bounding box center [85, 171] width 157 height 44
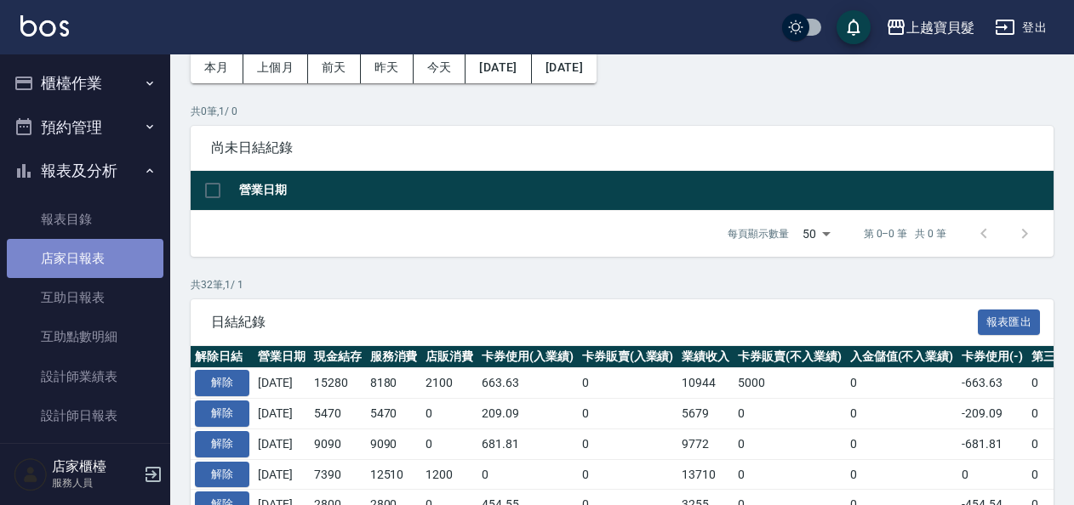
click at [84, 259] on link "店家日報表" at bounding box center [85, 258] width 157 height 39
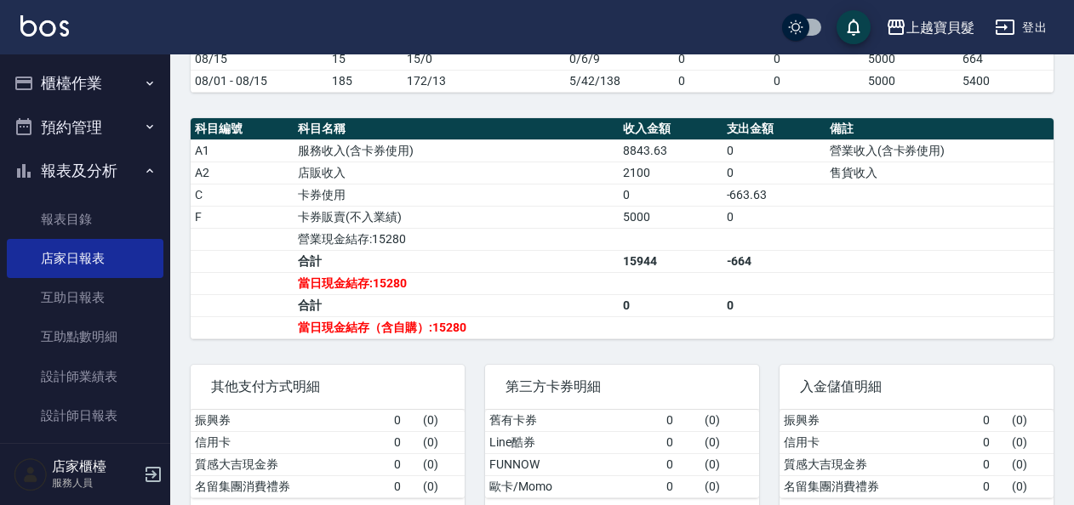
scroll to position [513, 0]
